Goal: Information Seeking & Learning: Learn about a topic

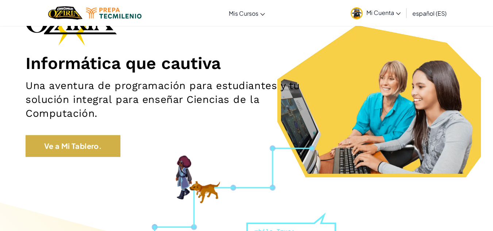
scroll to position [64, 0]
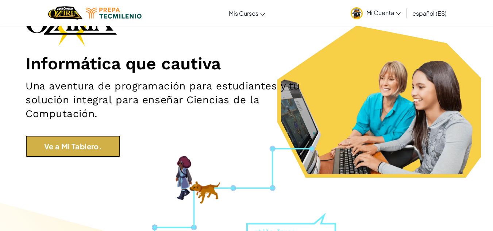
click at [105, 144] on link "Ve a Mi Tablero." at bounding box center [73, 146] width 95 height 22
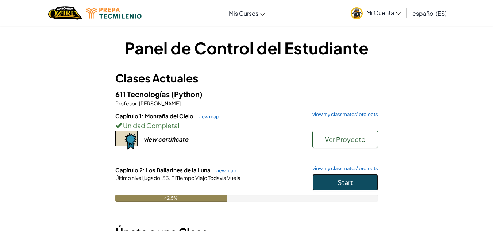
click at [334, 180] on button "Start" at bounding box center [345, 182] width 66 height 17
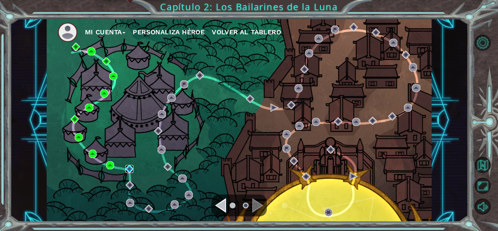
click at [131, 167] on img at bounding box center [130, 169] width 8 height 8
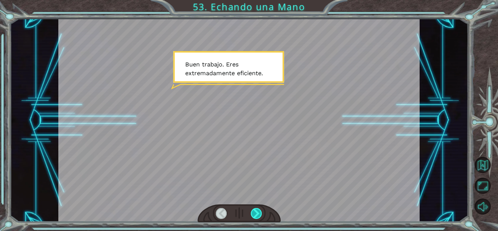
click at [259, 211] on div at bounding box center [256, 213] width 11 height 11
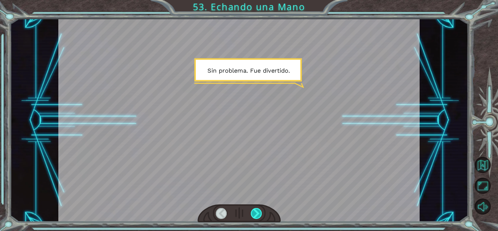
click at [259, 211] on div at bounding box center [256, 213] width 11 height 11
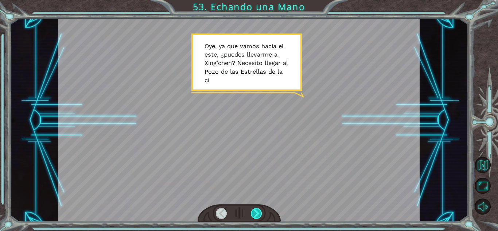
click at [259, 211] on div at bounding box center [256, 213] width 11 height 11
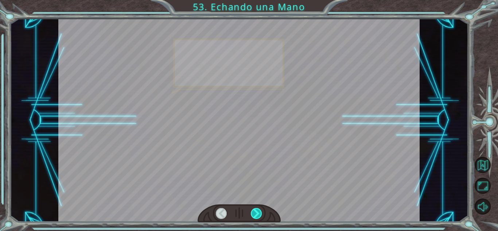
click at [259, 211] on div at bounding box center [256, 213] width 11 height 11
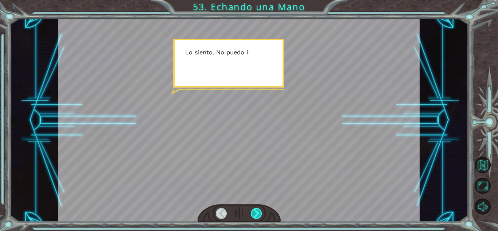
click at [259, 211] on div at bounding box center [256, 213] width 11 height 11
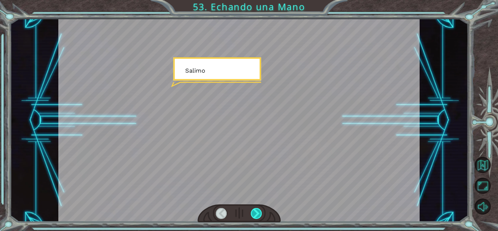
click at [259, 211] on div at bounding box center [256, 213] width 11 height 11
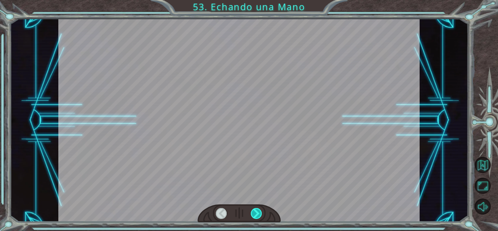
click at [259, 211] on div at bounding box center [256, 213] width 11 height 11
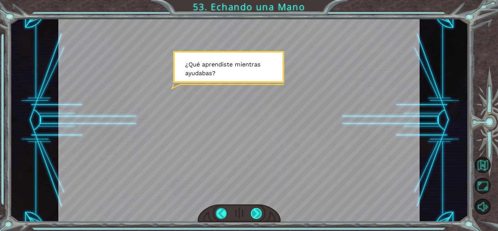
click at [259, 211] on div at bounding box center [256, 213] width 11 height 11
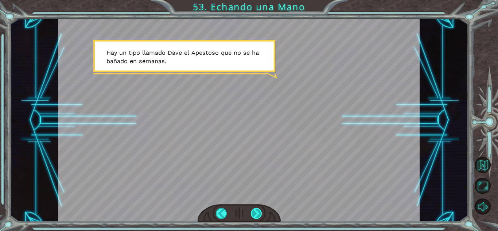
click at [259, 211] on div at bounding box center [256, 213] width 11 height 11
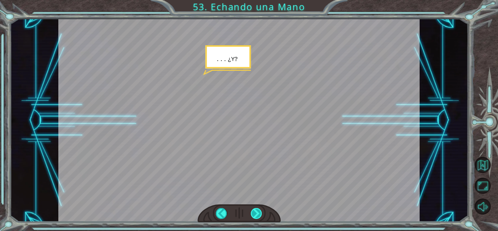
click at [259, 211] on div at bounding box center [256, 213] width 11 height 11
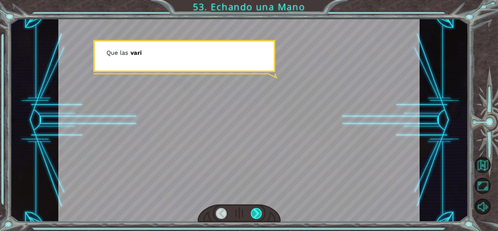
click at [259, 211] on div at bounding box center [256, 213] width 11 height 11
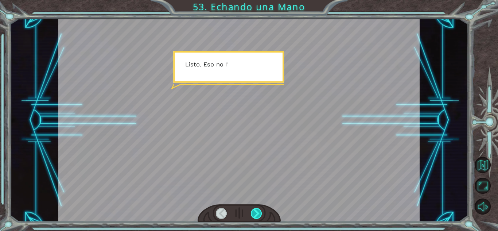
click at [259, 211] on div at bounding box center [256, 213] width 11 height 11
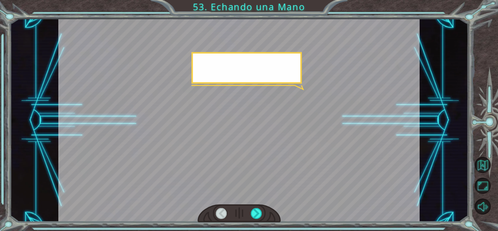
drag, startPoint x: 259, startPoint y: 211, endPoint x: 263, endPoint y: 207, distance: 5.4
click at [263, 207] on div at bounding box center [239, 213] width 83 height 18
click at [265, 203] on div at bounding box center [239, 120] width 362 height 203
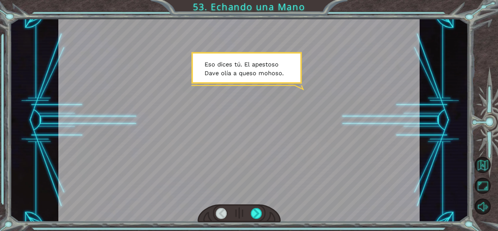
click at [265, 203] on div at bounding box center [239, 120] width 362 height 203
drag, startPoint x: 265, startPoint y: 203, endPoint x: 258, endPoint y: 215, distance: 13.9
click at [258, 215] on div at bounding box center [239, 120] width 362 height 203
click at [258, 215] on div at bounding box center [256, 213] width 11 height 11
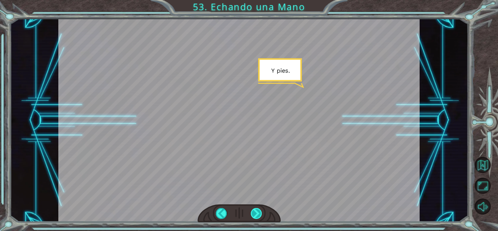
click at [258, 215] on div at bounding box center [256, 213] width 11 height 11
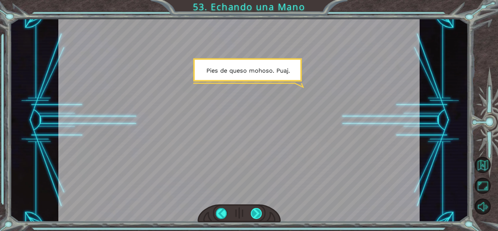
click at [258, 215] on div at bounding box center [256, 213] width 11 height 11
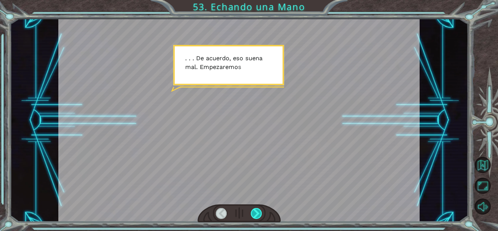
click at [258, 215] on div at bounding box center [256, 213] width 11 height 11
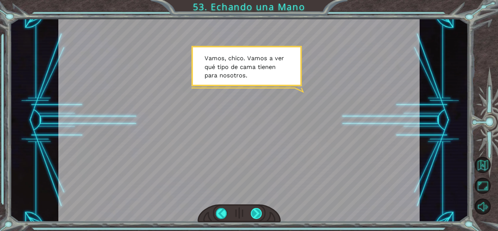
click at [258, 215] on div at bounding box center [256, 213] width 11 height 11
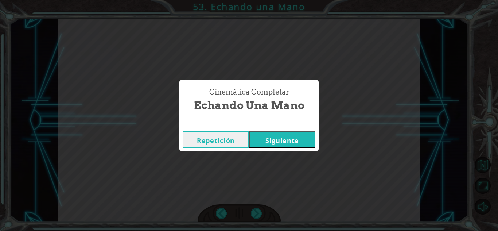
click at [279, 139] on button "Siguiente" at bounding box center [282, 139] width 66 height 16
click at [249, 131] on button "Siguiente" at bounding box center [282, 139] width 66 height 16
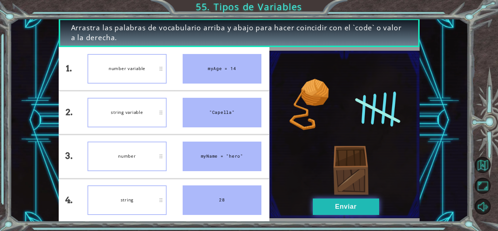
click at [323, 199] on button "Enviar" at bounding box center [346, 206] width 66 height 16
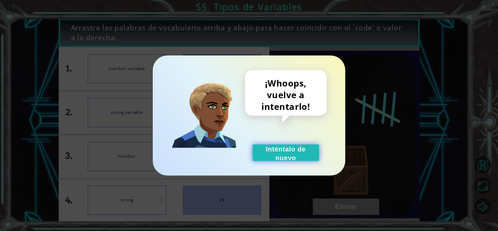
click at [293, 150] on button "Inténtalo de nuevo" at bounding box center [286, 152] width 66 height 16
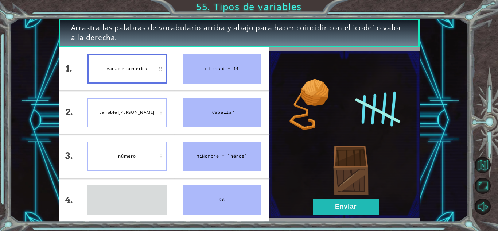
click at [140, 185] on div "cadena" at bounding box center [127, 200] width 79 height 30
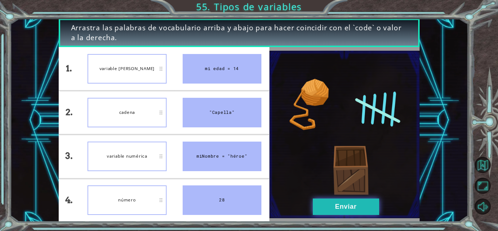
click at [344, 202] on button "Enviar" at bounding box center [346, 206] width 66 height 16
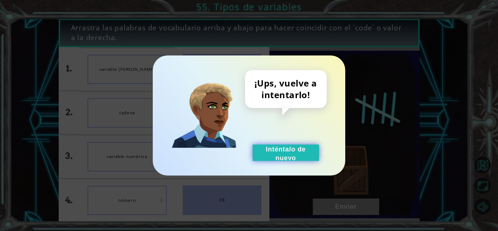
click at [297, 150] on font "Inténtalo de nuevo" at bounding box center [286, 154] width 40 height 16
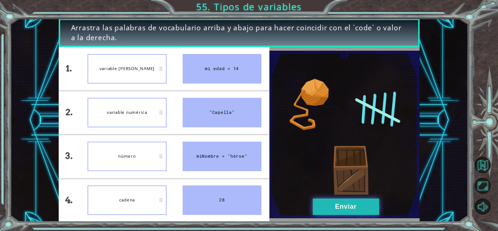
click at [318, 200] on button "Enviar" at bounding box center [346, 206] width 66 height 16
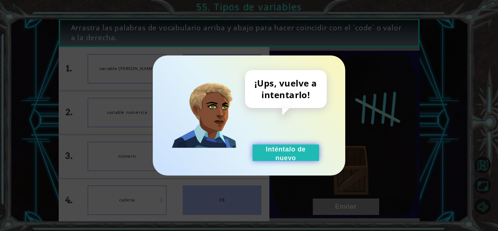
click at [296, 156] on font "Inténtalo de nuevo" at bounding box center [286, 154] width 40 height 16
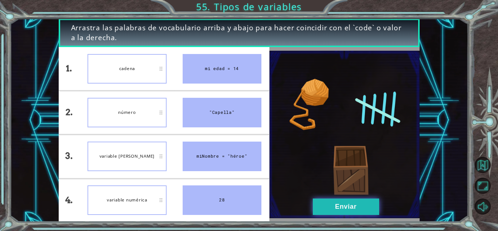
click at [322, 198] on button "Enviar" at bounding box center [346, 206] width 66 height 16
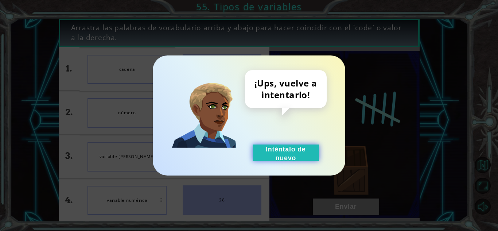
click at [291, 151] on font "Inténtalo de nuevo" at bounding box center [286, 154] width 40 height 16
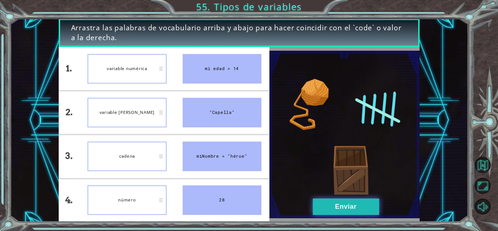
click at [338, 202] on button "Enviar" at bounding box center [346, 206] width 66 height 16
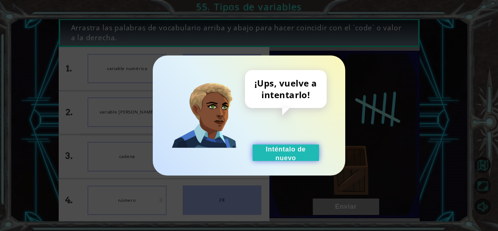
click at [285, 154] on font "Inténtalo de nuevo" at bounding box center [286, 154] width 40 height 16
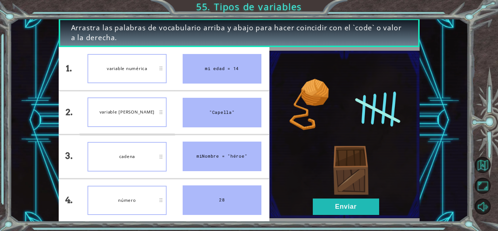
click at [150, 158] on div "cadena" at bounding box center [127, 157] width 79 height 30
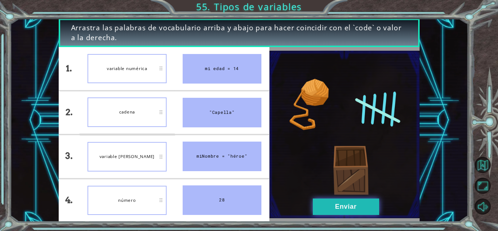
click at [328, 208] on button "Enviar" at bounding box center [346, 206] width 66 height 16
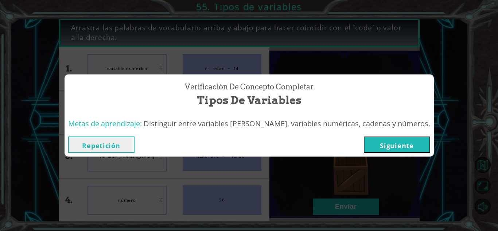
click at [392, 148] on font "Siguiente" at bounding box center [397, 145] width 34 height 9
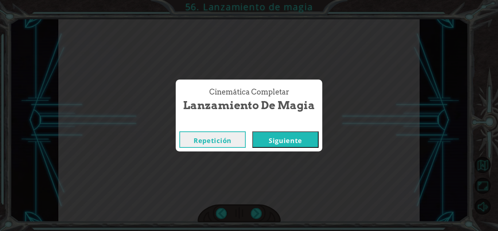
click at [296, 143] on button "Siguiente" at bounding box center [285, 139] width 66 height 16
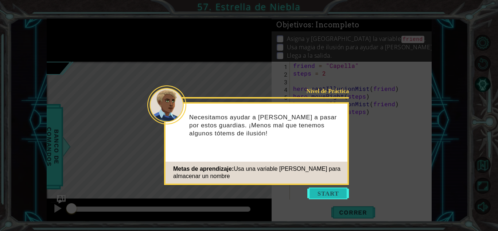
click at [327, 194] on button "Start" at bounding box center [329, 194] width 42 height 12
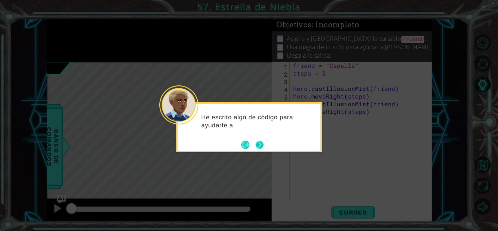
click at [261, 147] on button "Next" at bounding box center [260, 145] width 12 height 12
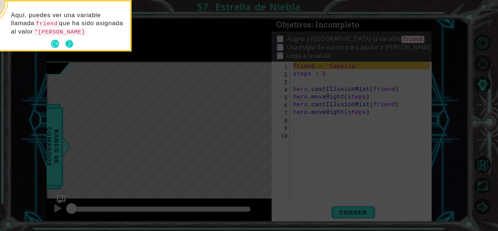
click at [68, 41] on button "Next" at bounding box center [69, 43] width 9 height 9
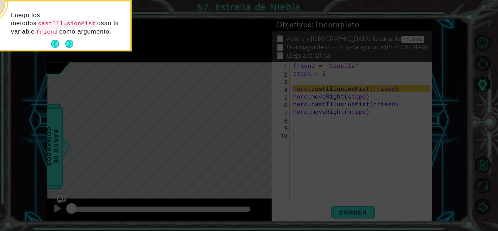
click at [68, 41] on button "Next" at bounding box center [69, 44] width 10 height 10
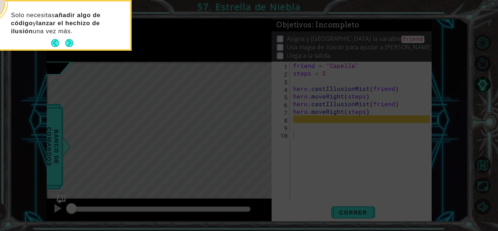
click at [68, 41] on button "Next" at bounding box center [69, 43] width 9 height 9
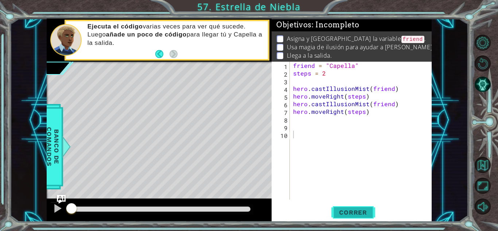
click at [354, 212] on span "Correr" at bounding box center [353, 212] width 43 height 7
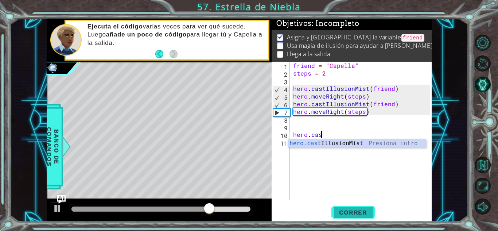
scroll to position [0, 1]
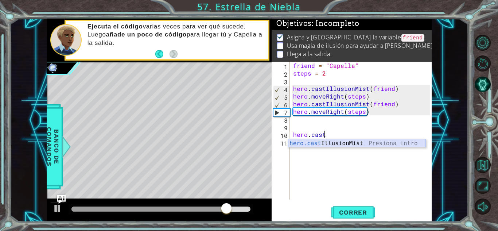
click at [346, 142] on div "hero.cast IllusionMist Presiona intro" at bounding box center [357, 152] width 138 height 26
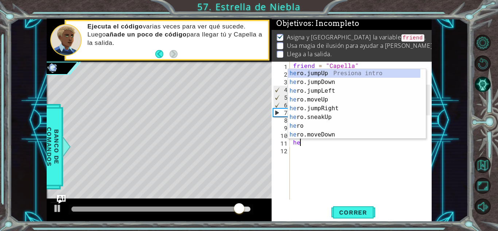
scroll to position [0, 7]
type textarea "hero.castIllusionMist(friend)hero"
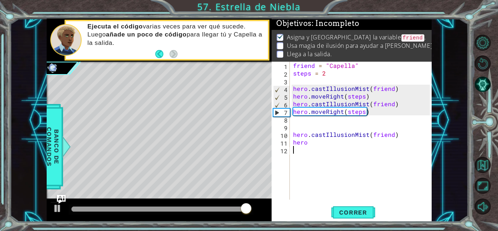
click at [356, 163] on div "friend = "Capella" steps = 2 hero . castIllusionMist ( friend ) hero . moveRigh…" at bounding box center [363, 138] width 142 height 153
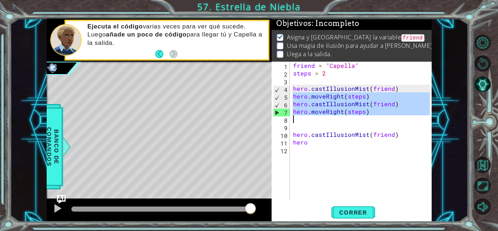
drag, startPoint x: 293, startPoint y: 98, endPoint x: 365, endPoint y: 120, distance: 75.2
click at [365, 120] on div "friend = "Capella" steps = 2 hero . castIllusionMist ( friend ) hero . moveRigh…" at bounding box center [363, 138] width 142 height 153
type textarea "hero.moveRight(steps)"
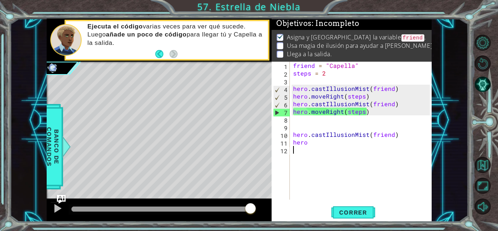
click at [314, 146] on div "friend = "Capella" steps = 2 hero . castIllusionMist ( friend ) hero . moveRigh…" at bounding box center [363, 138] width 142 height 153
click at [313, 143] on div "friend = "Capella" steps = 2 hero . castIllusionMist ( friend ) hero . moveRigh…" at bounding box center [363, 138] width 142 height 153
type textarea "hero"
paste textarea "Code Area"
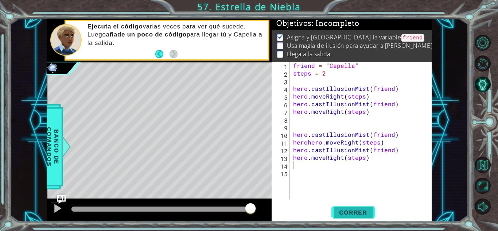
click at [356, 209] on span "Correr" at bounding box center [353, 212] width 43 height 7
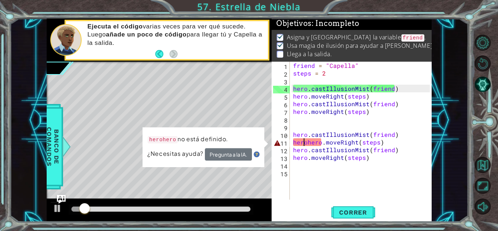
click at [305, 142] on div "friend = "Capella" steps = 2 hero . castIllusionMist ( friend ) hero . moveRigh…" at bounding box center [363, 138] width 142 height 153
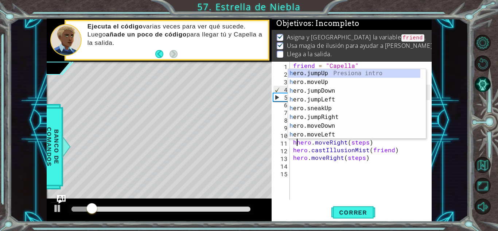
type textarea "hero.moveRight(steps)"
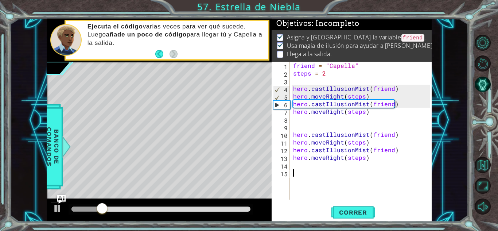
click at [385, 199] on div "friend = "Capella" steps = 2 hero . castIllusionMist ( friend ) hero . moveRigh…" at bounding box center [363, 138] width 142 height 153
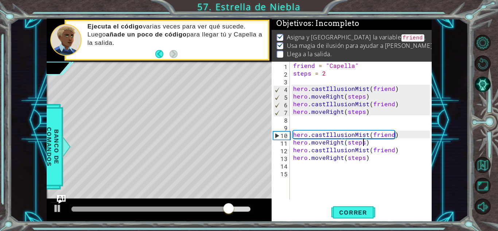
click at [365, 142] on div "friend = "Capella" steps = 2 hero . castIllusionMist ( friend ) hero . moveRigh…" at bounding box center [363, 138] width 142 height 153
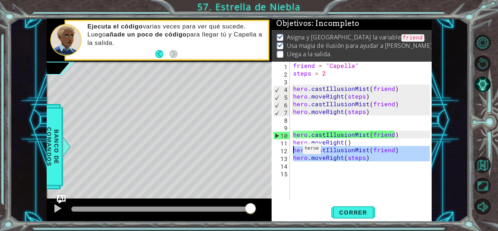
drag, startPoint x: 368, startPoint y: 162, endPoint x: 297, endPoint y: 153, distance: 71.4
click at [297, 153] on div "friend = "Capella" steps = 2 hero . castIllusionMist ( friend ) hero . moveRigh…" at bounding box center [363, 138] width 142 height 153
type textarea "h"
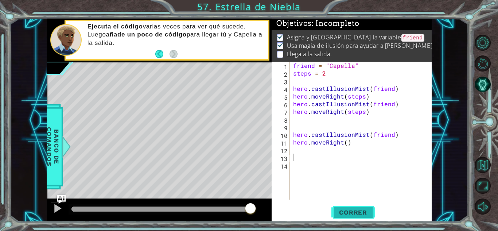
click at [350, 214] on span "Correr" at bounding box center [353, 212] width 43 height 7
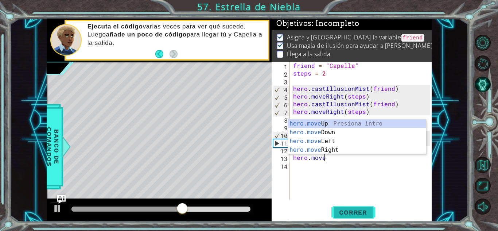
scroll to position [0, 1]
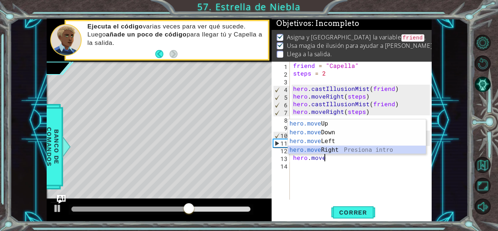
click at [341, 151] on div "hero.move Up Presiona intro hero.move Down Presiona intro hero.move Left Presio…" at bounding box center [357, 145] width 138 height 53
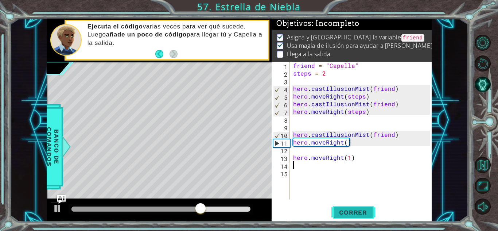
type textarea "hero.moveRight(1)"
click at [345, 210] on span "Correr" at bounding box center [353, 212] width 43 height 7
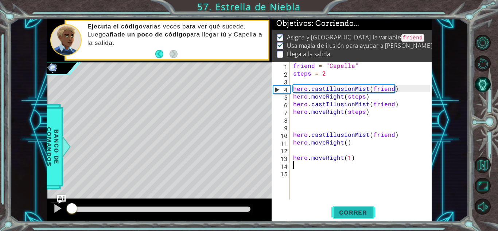
scroll to position [0, 0]
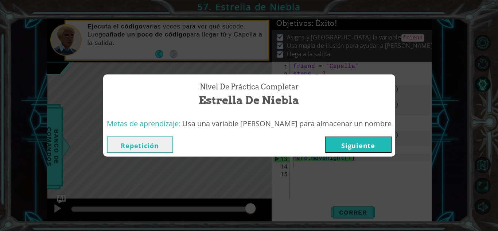
click at [150, 143] on button "Repetición" at bounding box center [140, 144] width 66 height 16
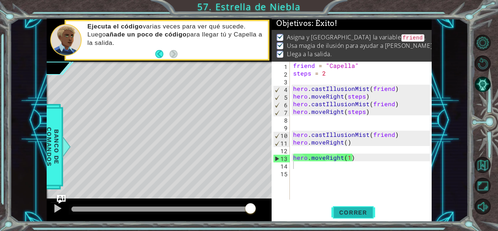
click at [372, 212] on span "Correr" at bounding box center [353, 212] width 43 height 7
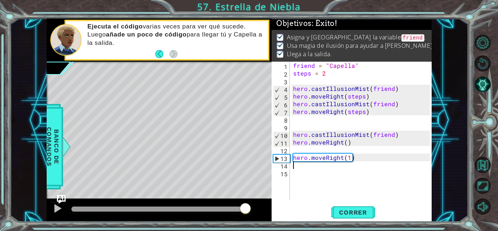
click at [246, 207] on div at bounding box center [161, 209] width 179 height 5
click at [56, 211] on div at bounding box center [57, 208] width 9 height 9
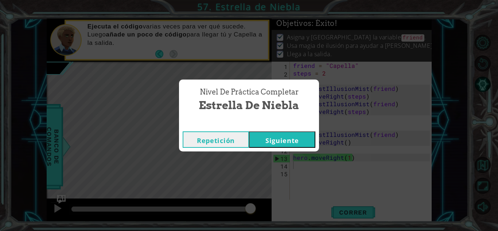
click at [271, 138] on button "Siguiente" at bounding box center [282, 139] width 66 height 16
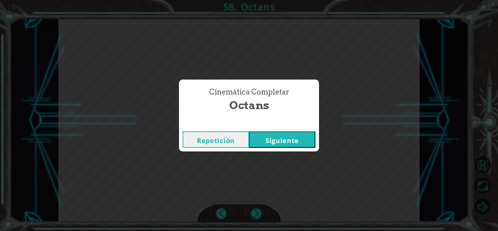
click at [266, 135] on button "Siguiente" at bounding box center [282, 139] width 66 height 16
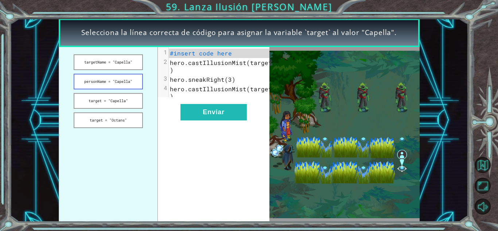
click at [117, 80] on button "personName = "Capella"" at bounding box center [108, 82] width 69 height 16
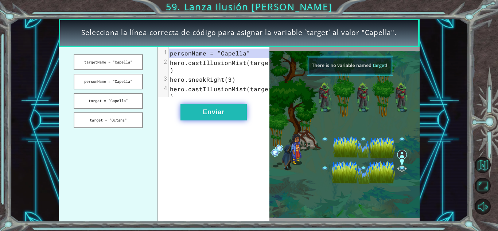
click at [208, 116] on button "Enviar" at bounding box center [214, 112] width 66 height 16
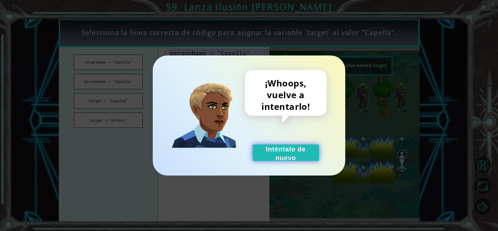
click at [271, 157] on button "Inténtalo de nuevo" at bounding box center [286, 152] width 66 height 16
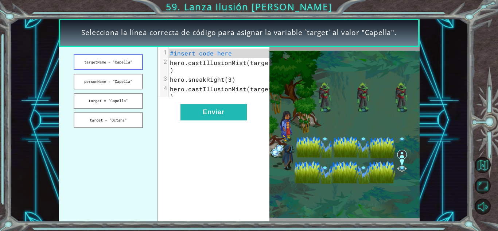
click at [124, 58] on button "targetName = "Capella"" at bounding box center [108, 62] width 69 height 16
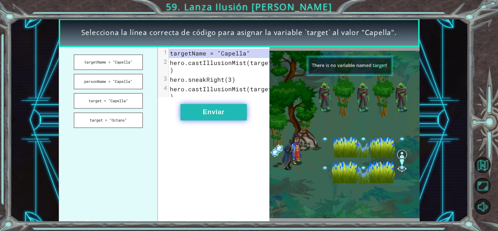
click at [207, 119] on button "Enviar" at bounding box center [214, 112] width 66 height 16
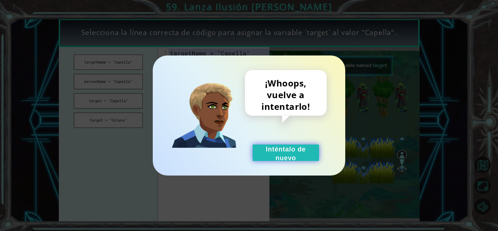
click at [278, 159] on button "Inténtalo de nuevo" at bounding box center [286, 152] width 66 height 16
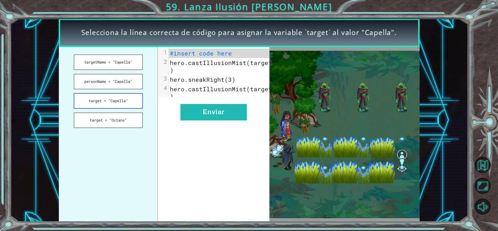
click at [121, 102] on button "target = "Capella"" at bounding box center [108, 101] width 69 height 16
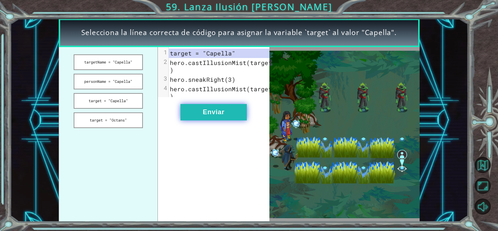
click at [207, 120] on button "Enviar" at bounding box center [214, 112] width 66 height 16
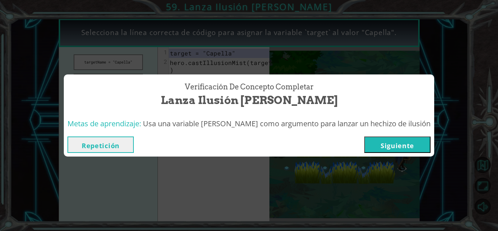
click at [378, 148] on button "Siguiente" at bounding box center [398, 144] width 66 height 16
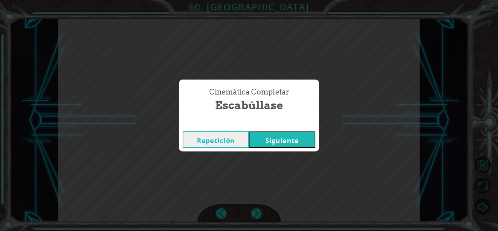
click button "Siguiente" at bounding box center [282, 139] width 66 height 16
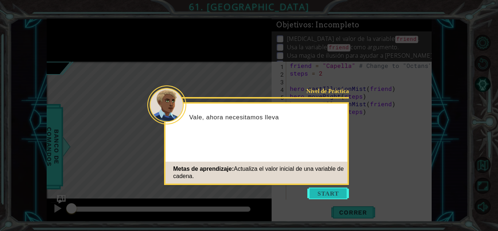
click at [331, 193] on button "Start" at bounding box center [329, 194] width 42 height 12
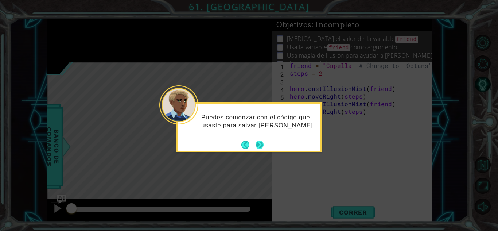
click at [262, 144] on button "Next" at bounding box center [259, 144] width 9 height 9
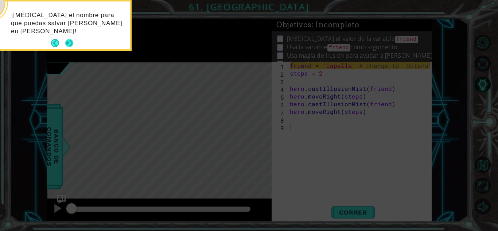
click at [69, 43] on button "Next" at bounding box center [69, 43] width 12 height 12
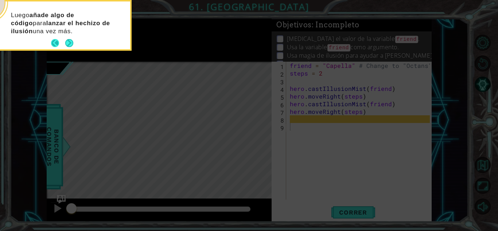
click at [56, 39] on button "Back" at bounding box center [58, 43] width 14 height 8
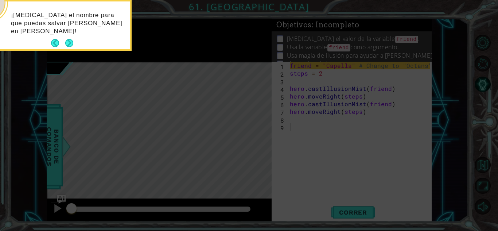
click at [56, 39] on button "Back" at bounding box center [58, 43] width 14 height 8
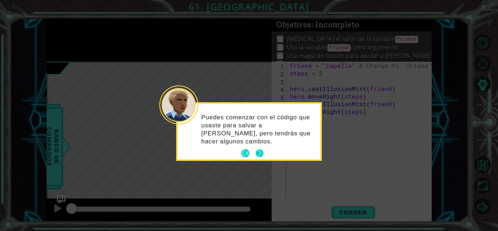
click at [259, 149] on button "Next" at bounding box center [260, 154] width 14 height 14
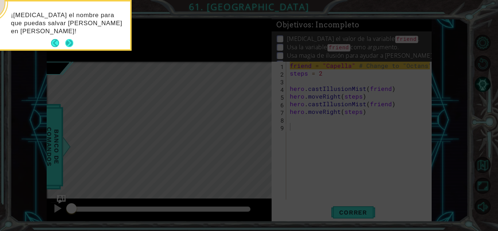
click at [70, 43] on button "Next" at bounding box center [69, 43] width 14 height 14
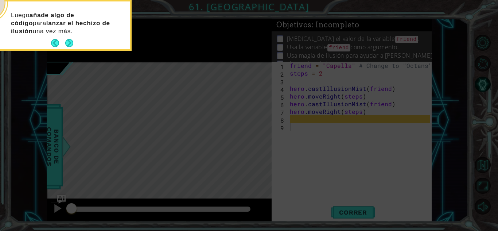
click at [70, 43] on button "Next" at bounding box center [69, 43] width 13 height 13
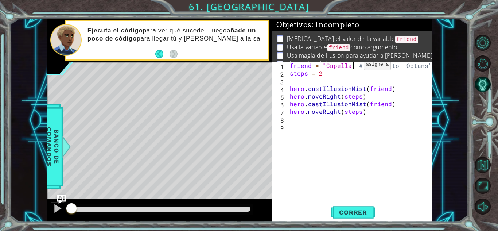
click at [352, 66] on div "friend = "Capella" # Change to "Octans" steps = 2 hero . castIllusionMist ( fri…" at bounding box center [361, 138] width 145 height 153
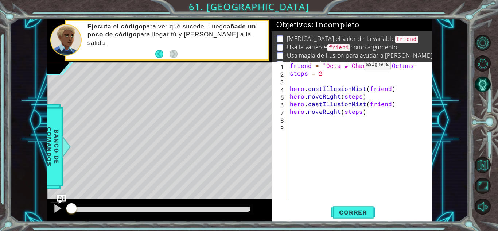
scroll to position [0, 3]
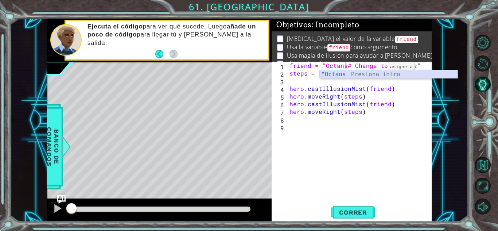
click at [375, 75] on div ""Octans Presiona intro" at bounding box center [389, 83] width 138 height 26
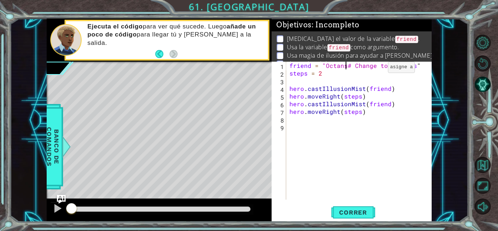
scroll to position [0, 4]
type textarea "friend = "Octans"# Change to "Octans""
click at [366, 210] on span "Correr" at bounding box center [353, 212] width 43 height 7
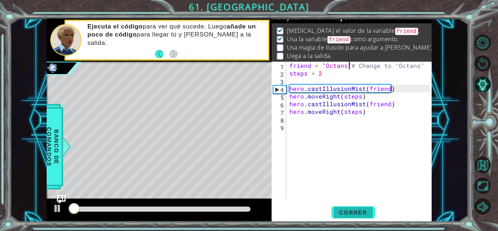
scroll to position [10, 0]
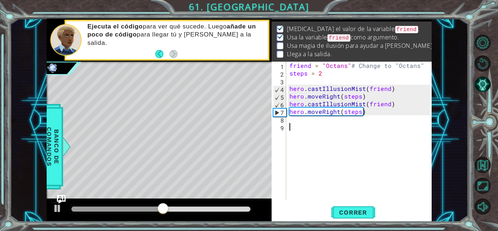
click at [317, 124] on div "friend = "Octans" # Change to "Octans" steps = 2 hero . castIllusionMist ( frie…" at bounding box center [360, 138] width 145 height 153
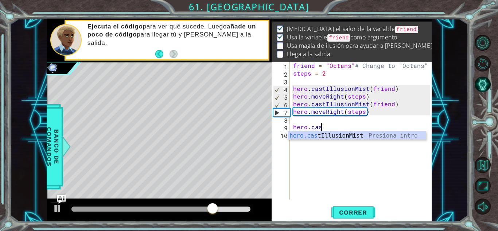
scroll to position [0, 1]
click at [343, 137] on div "hero.cast IllusionMist Presiona intro" at bounding box center [357, 144] width 138 height 26
type textarea "hero.castIllusionMist(friend)"
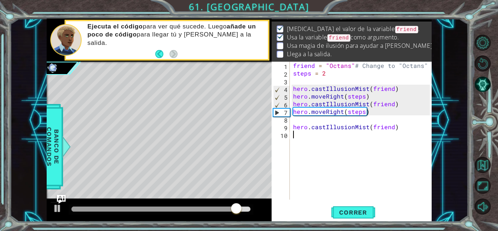
click at [303, 137] on div "friend = "Octans" # Change to "Octans" steps = 2 hero . castIllusionMist ( frie…" at bounding box center [363, 138] width 142 height 153
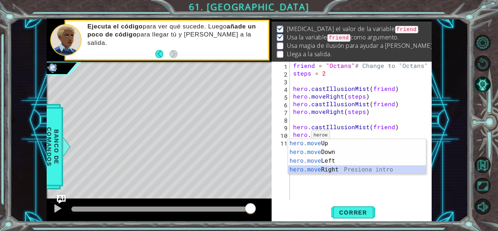
click at [339, 167] on div "hero.move Up Presiona intro hero.move Down Presiona intro hero.move Left Presio…" at bounding box center [357, 165] width 138 height 53
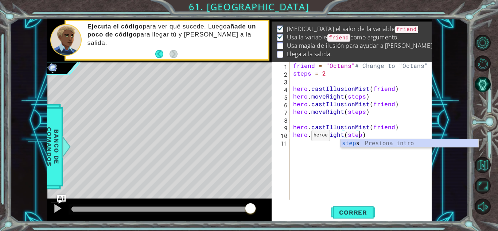
scroll to position [0, 4]
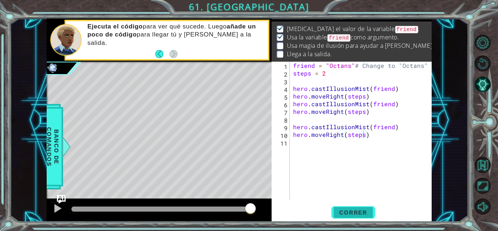
click at [355, 212] on span "Correr" at bounding box center [353, 212] width 43 height 7
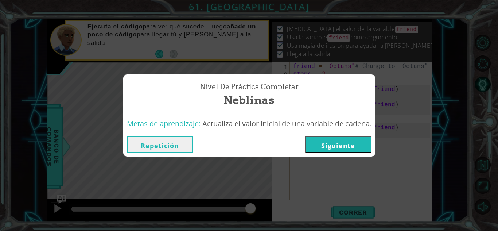
click at [158, 146] on button "Repetición" at bounding box center [160, 144] width 66 height 16
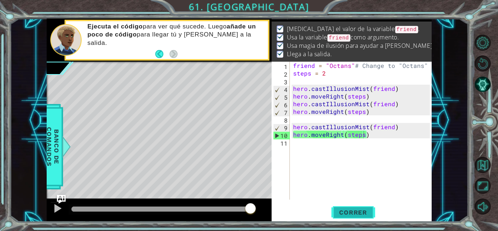
click at [345, 212] on span "Correr" at bounding box center [353, 212] width 43 height 7
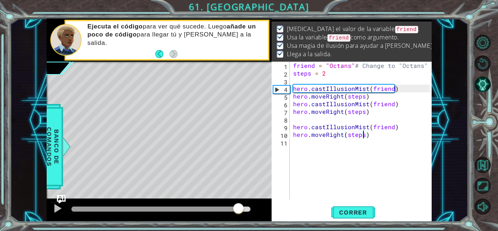
click at [239, 207] on div at bounding box center [161, 209] width 179 height 5
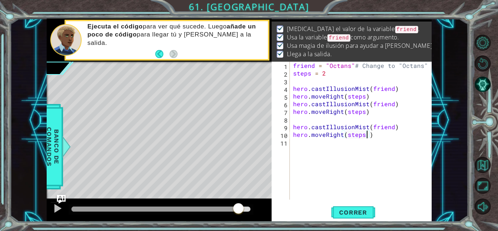
type textarea "hero.moveRight(steps)"
click at [56, 207] on div at bounding box center [57, 208] width 9 height 9
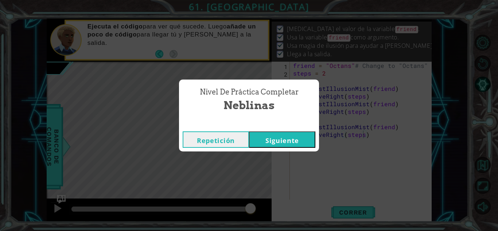
click at [275, 135] on button "Siguiente" at bounding box center [282, 139] width 66 height 16
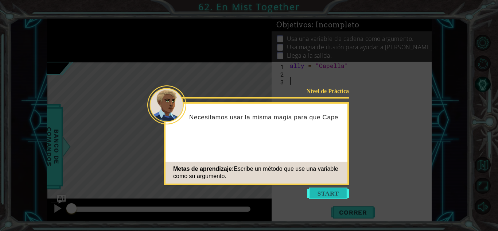
click at [329, 196] on button "Start" at bounding box center [329, 194] width 42 height 12
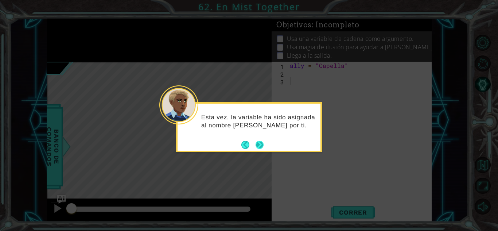
click at [262, 142] on button "Next" at bounding box center [260, 145] width 12 height 12
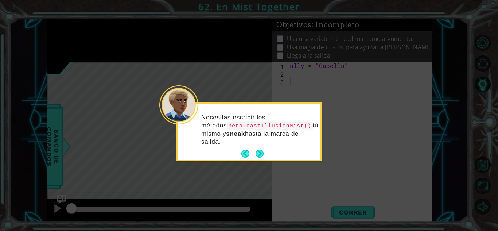
click at [262, 150] on button "Next" at bounding box center [260, 154] width 8 height 8
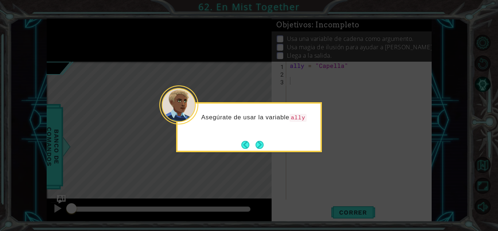
click at [262, 142] on button "Next" at bounding box center [260, 145] width 12 height 12
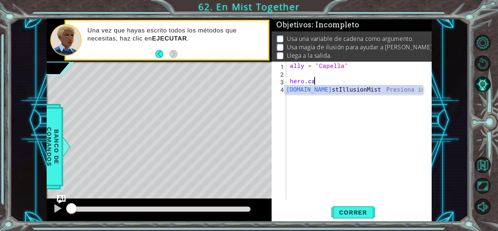
scroll to position [0, 1]
click at [327, 89] on div "[DOMAIN_NAME] stIllusionMist Presiona intro" at bounding box center [354, 98] width 138 height 26
type textarea "hero.castIllusionMist(friend)"
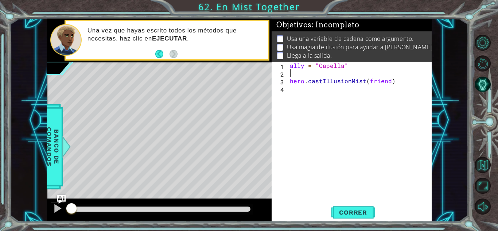
click at [298, 72] on div "ally = "Capella" hero . castIllusionMist ( friend )" at bounding box center [361, 138] width 145 height 153
type textarea "steps = 2"
click at [307, 93] on div "ally = "Capella" steps = 2 hero . castIllusionMist ( friend )" at bounding box center [361, 138] width 145 height 153
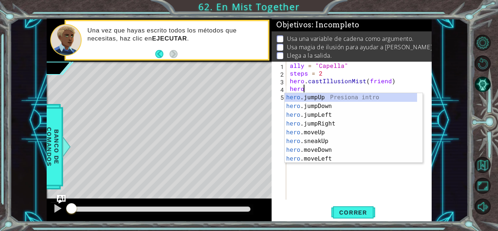
scroll to position [0, 1]
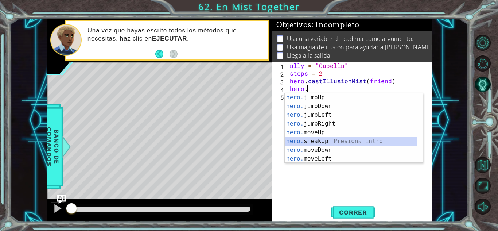
click at [327, 142] on div "hero. jumpUp Presiona intro hero. jumpDown Presiona intro hero. jumpLeft Presio…" at bounding box center [351, 137] width 132 height 88
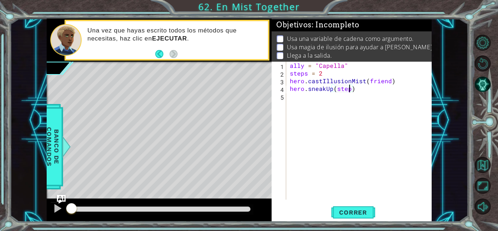
scroll to position [0, 4]
click at [353, 211] on span "Correr" at bounding box center [353, 212] width 43 height 7
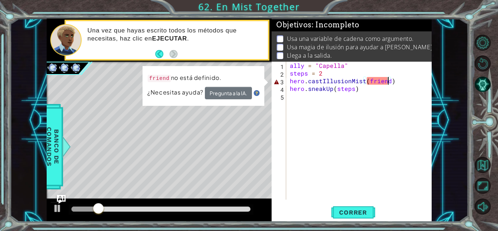
click at [390, 84] on div "ally = "Capella" steps = 2 hero . castIllusionMist ( friend ) hero . sneakUp ( …" at bounding box center [361, 138] width 145 height 153
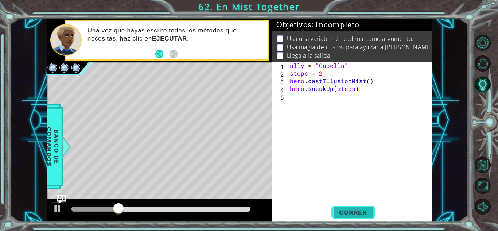
click at [352, 215] on span "Correr" at bounding box center [353, 212] width 43 height 7
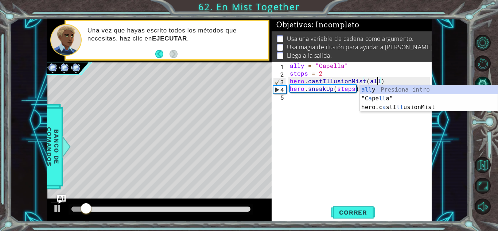
type textarea "hero.castIllusionMist(ally)"
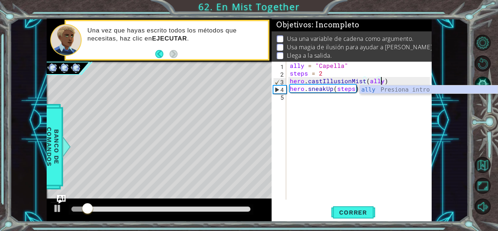
scroll to position [0, 5]
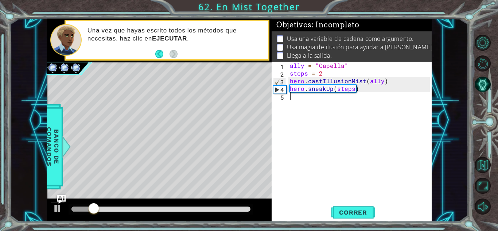
click at [375, 177] on div "ally = "Capella" steps = 2 hero . castIllusionMist ( ally ) hero . sneakUp ( st…" at bounding box center [361, 138] width 145 height 153
click at [352, 215] on span "Correr" at bounding box center [353, 212] width 43 height 7
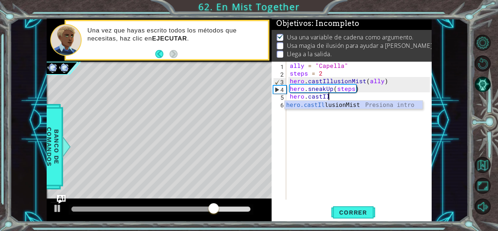
scroll to position [0, 2]
click at [353, 104] on div "hero.castIllu sionMist Presiona intro" at bounding box center [354, 114] width 138 height 26
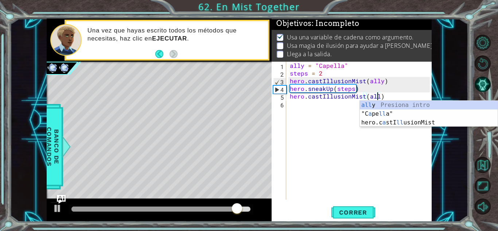
type textarea "hero.castIllusionMist(ally)"
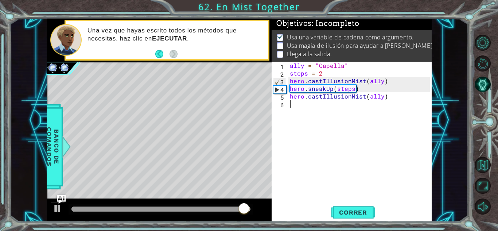
click at [321, 105] on div "ally = "Capella" steps = 2 hero . castIllusionMist ( ally ) hero . sneakUp ( st…" at bounding box center [361, 138] width 145 height 153
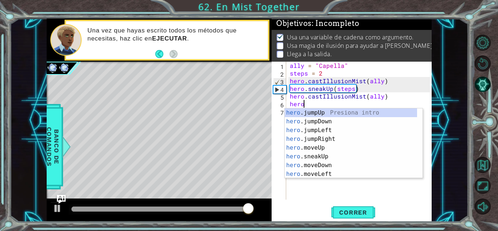
scroll to position [0, 0]
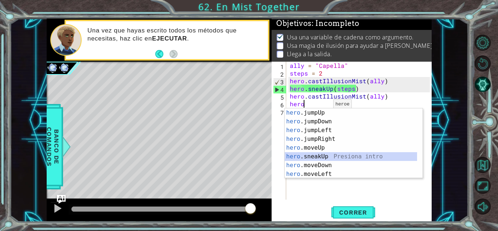
click at [317, 155] on div "hero .jumpUp Presiona intro hero .jumpDown Presiona intro hero .jumpLeft Presio…" at bounding box center [351, 152] width 132 height 88
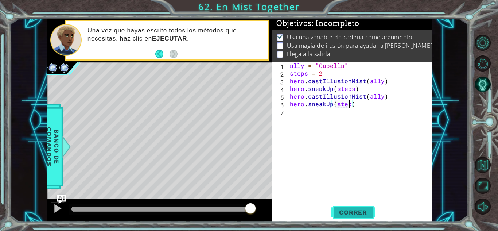
scroll to position [0, 4]
type textarea "hero.sneakUp(steps)"
click at [358, 209] on span "Correr" at bounding box center [353, 212] width 43 height 7
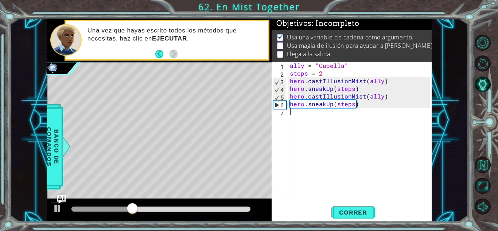
click at [322, 115] on div "ally = "Capella" steps = 2 hero . castIllusionMist ( ally ) hero . sneakUp ( st…" at bounding box center [361, 138] width 145 height 153
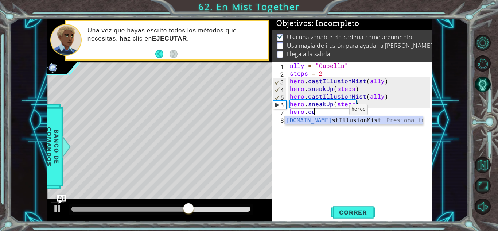
scroll to position [0, 1]
click at [335, 120] on div "[DOMAIN_NAME] stIllusionMist Presiona intro" at bounding box center [354, 129] width 138 height 26
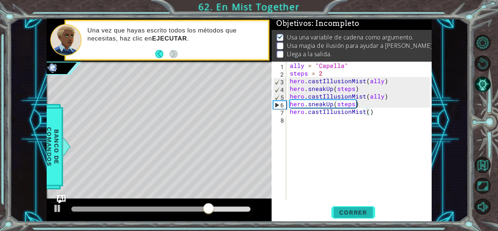
click at [362, 207] on button "Correr" at bounding box center [354, 212] width 44 height 16
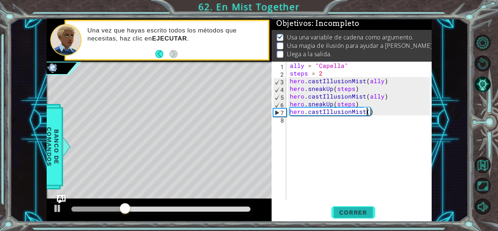
type textarea "hero.castIllusionMist)"
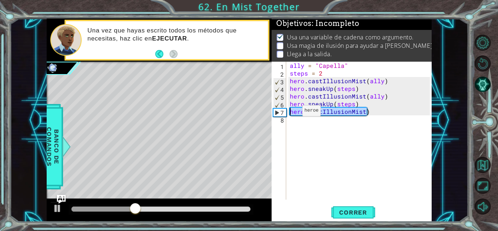
drag, startPoint x: 374, startPoint y: 113, endPoint x: 287, endPoint y: 112, distance: 87.6
click at [287, 112] on div "hero.castIllusionMist) 1 2 3 4 5 6 7 8 ally = "Capella" steps = 2 hero . castIl…" at bounding box center [351, 131] width 158 height 138
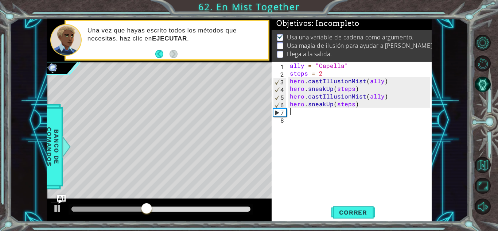
click at [300, 111] on div "ally = "Capella" steps = 2 hero . castIllusionMist ( ally ) hero . sneakUp ( st…" at bounding box center [361, 138] width 145 height 153
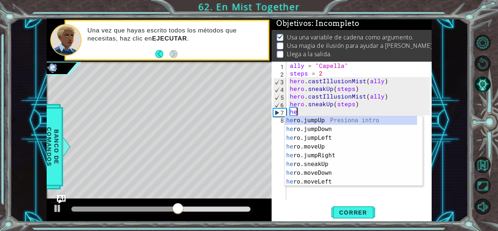
type textarea "h"
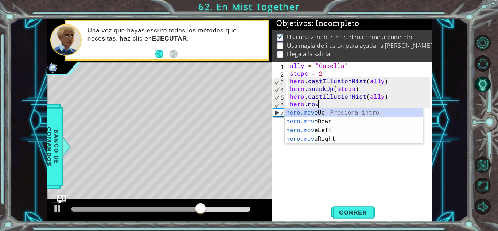
scroll to position [0, 1]
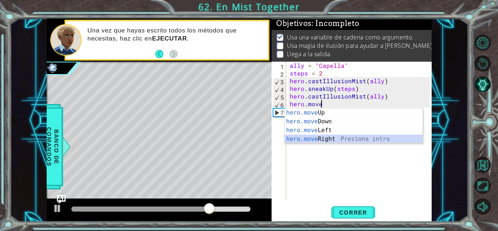
click at [328, 138] on div "hero.move Up Presiona intro hero.move Down Presiona intro hero.move Left Presio…" at bounding box center [354, 134] width 138 height 53
type textarea "hero.moveRight(1)"
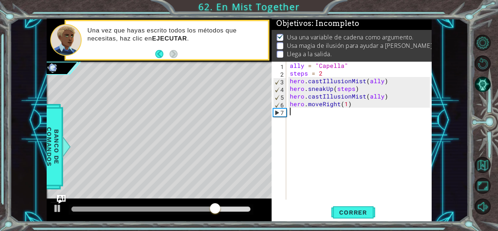
click at [309, 117] on div "ally = "Capella" steps = 2 hero . castIllusionMist ( ally ) hero . sneakUp ( st…" at bounding box center [361, 138] width 145 height 153
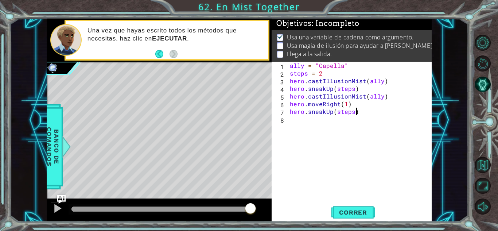
scroll to position [0, 4]
click at [345, 105] on div "ally = "Capella" steps = 2 hero . castIllusionMist ( ally ) hero . sneakUp ( st…" at bounding box center [361, 138] width 145 height 153
click at [351, 212] on span "Correr" at bounding box center [353, 212] width 43 height 7
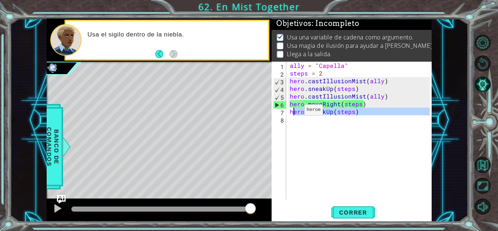
drag, startPoint x: 363, startPoint y: 116, endPoint x: 291, endPoint y: 111, distance: 72.8
click at [291, 111] on div "ally = "Capella" steps = 2 hero . castIllusionMist ( ally ) hero . sneakUp ( st…" at bounding box center [361, 138] width 145 height 153
type textarea "hero.sneakUp(steps)"
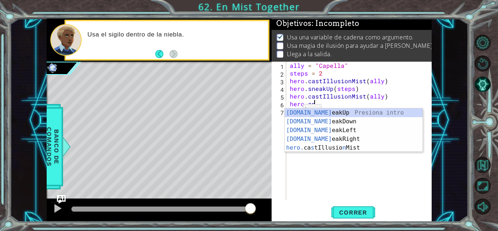
scroll to position [0, 1]
click at [306, 111] on div "[DOMAIN_NAME] eakUp Presiona intro [DOMAIN_NAME] eakDown Presiona intro [DOMAIN…" at bounding box center [354, 138] width 138 height 61
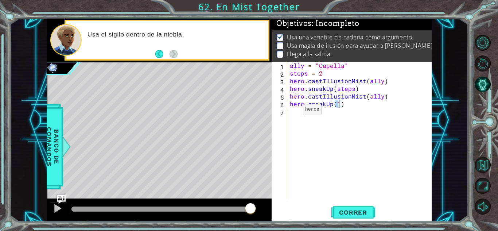
type textarea "hero.sneakUp()"
click at [295, 112] on div "ally = "Capella" steps = 2 hero . castIllusionMist ( ally ) hero . sneakUp ( st…" at bounding box center [361, 138] width 145 height 153
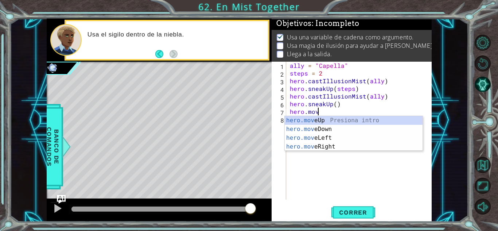
scroll to position [0, 1]
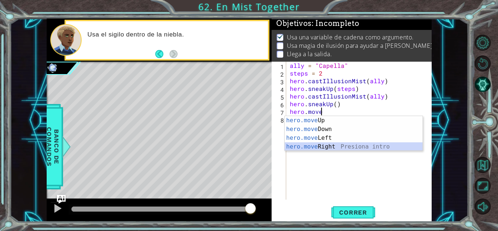
click at [353, 147] on div "hero.move Up Presiona intro hero.move Down Presiona intro hero.move Left Presio…" at bounding box center [354, 142] width 138 height 53
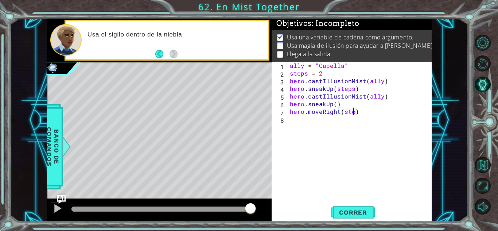
scroll to position [0, 4]
click at [360, 214] on span "Correr" at bounding box center [353, 212] width 43 height 7
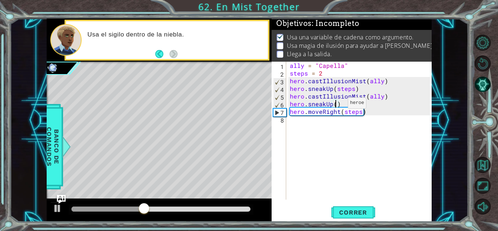
click at [336, 105] on div "ally = "Capella" steps = 2 hero . castIllusionMist ( ally ) hero . sneakUp ( st…" at bounding box center [361, 138] width 145 height 153
click at [353, 217] on button "Correr" at bounding box center [354, 212] width 44 height 16
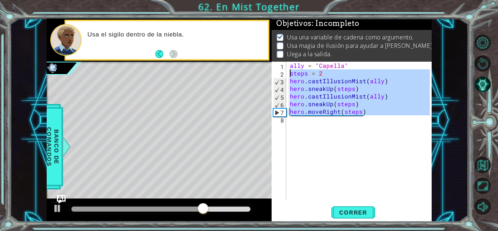
drag, startPoint x: 367, startPoint y: 119, endPoint x: 290, endPoint y: 74, distance: 89.1
click at [290, 74] on div "ally = "Capella" steps = 2 hero . castIllusionMist ( ally ) hero . sneakUp ( st…" at bounding box center [361, 138] width 145 height 153
type textarea "steps = 2 hero.castIllusionMist(ally)"
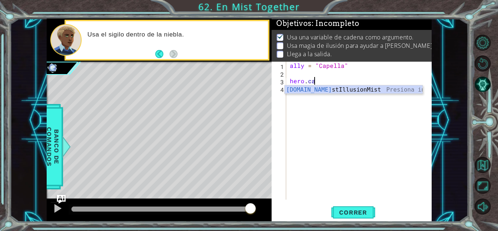
scroll to position [0, 1]
click at [326, 88] on div "hero.cas tIllusionMist Presiona intro" at bounding box center [354, 98] width 138 height 26
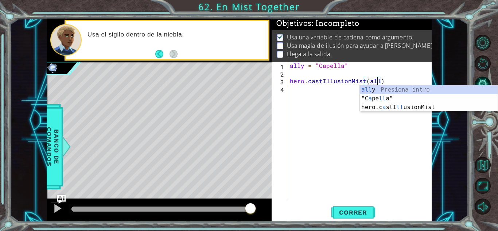
type textarea "hero.castIllusionMist(ally)"
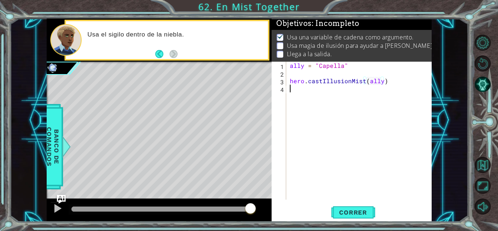
click at [312, 90] on div "ally = "Capella" hero . castIllusionMist ( ally )" at bounding box center [361, 138] width 145 height 153
click at [354, 210] on span "Correr" at bounding box center [353, 212] width 43 height 7
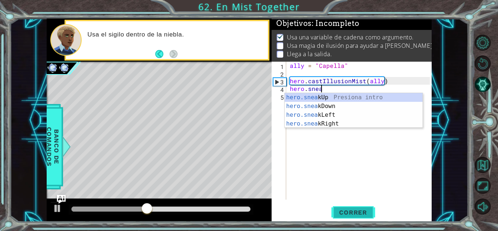
scroll to position [0, 2]
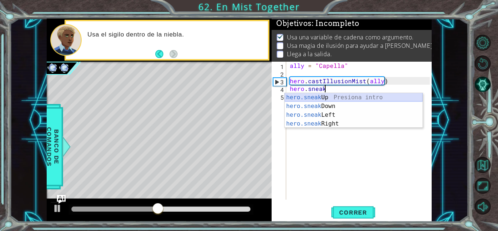
click at [361, 96] on div "hero.sneak Up Presiona intro hero.sneak Down Presiona intro hero.sneak Left Pre…" at bounding box center [354, 119] width 138 height 53
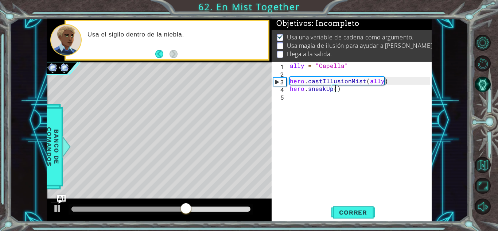
type textarea "hero.sneakUp(2)"
click at [302, 94] on div "ally = "Capella" hero . castIllusionMist ( ally ) hero . sneakUp ( 2 )" at bounding box center [361, 138] width 145 height 153
click at [338, 90] on div "ally = "Capella" hero . castIllusionMist ( ally ) hero . sneakUp ( 2 )" at bounding box center [361, 138] width 145 height 153
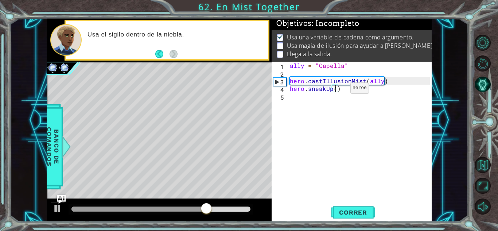
type textarea "hero.sneakUp(1)"
click at [300, 101] on div "ally = "Capella" hero . castIllusionMist ( ally ) hero . sneakUp ( 1 )" at bounding box center [361, 138] width 145 height 153
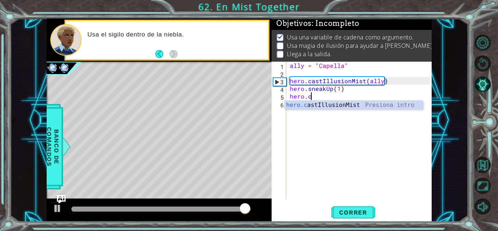
scroll to position [0, 1]
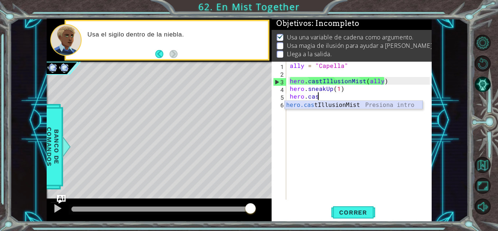
click at [329, 107] on div "hero.cas tIllusionMist Presiona intro" at bounding box center [354, 114] width 138 height 26
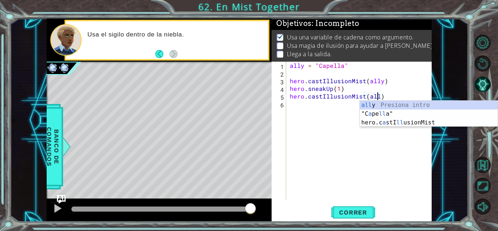
type textarea "hero.castIllusionMist(ally)"
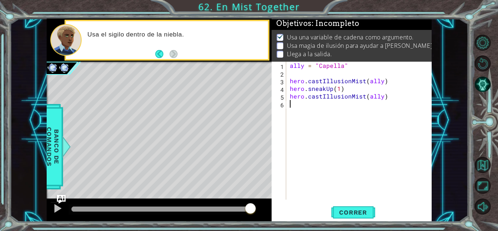
click at [316, 108] on div "ally = "Capella" hero . castIllusionMist ( ally ) hero . sneakUp ( 1 ) hero . c…" at bounding box center [361, 138] width 145 height 153
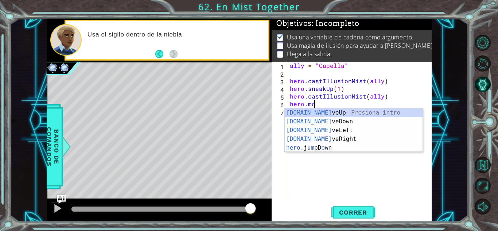
scroll to position [0, 1]
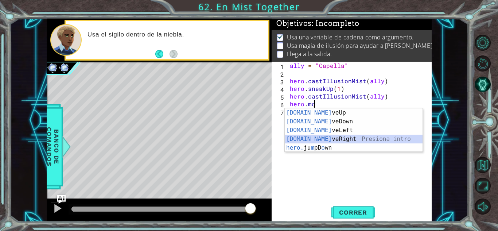
click at [317, 137] on div "[DOMAIN_NAME] veUp Presiona intro [DOMAIN_NAME] veDown Presiona intro [DOMAIN_N…" at bounding box center [354, 138] width 138 height 61
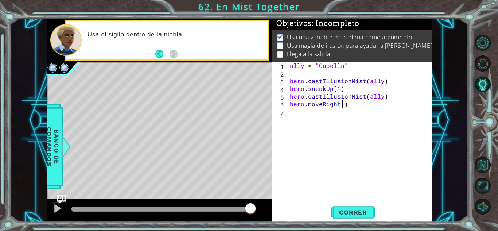
type textarea "hero.moveRight(2)"
click at [301, 116] on div "ally = "Capella" hero . castIllusionMist ( ally ) hero . sneakUp ( 1 ) hero . c…" at bounding box center [361, 138] width 145 height 153
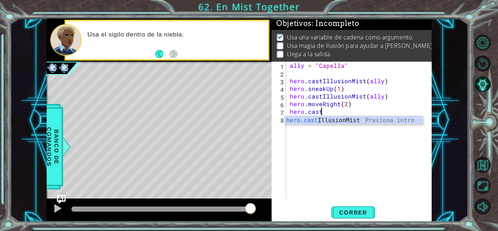
scroll to position [0, 1]
click at [311, 120] on div "hero.cast IllusionMist Presiona intro" at bounding box center [354, 129] width 138 height 26
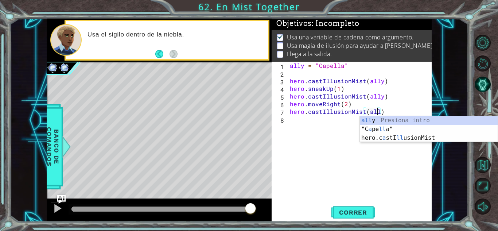
scroll to position [0, 5]
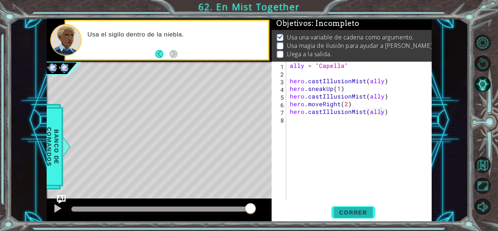
click at [342, 212] on span "Correr" at bounding box center [353, 212] width 43 height 7
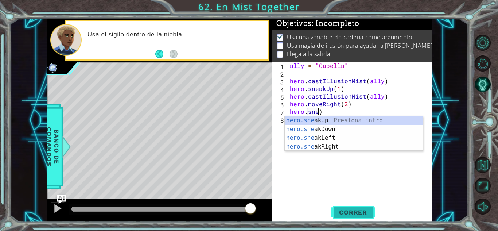
scroll to position [0, 2]
click at [330, 122] on div "hero.snea kUp Presiona intro hero.snea kDown Presiona intro hero.snea kLeft Pre…" at bounding box center [354, 142] width 138 height 53
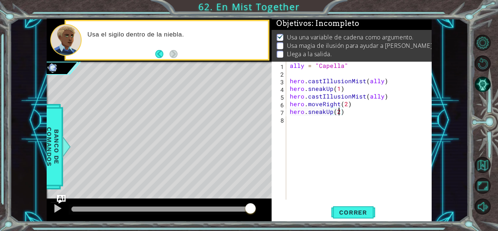
scroll to position [0, 3]
click at [358, 213] on span "Correr" at bounding box center [353, 212] width 43 height 7
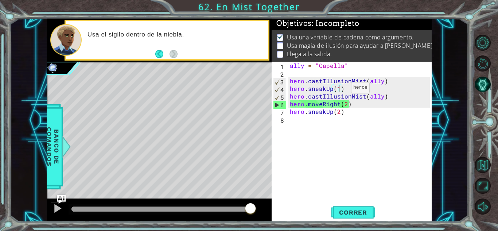
click at [339, 89] on div "ally = "Capella" hero . castIllusionMist ( ally ) hero . sneakUp ( 1 ) hero . c…" at bounding box center [361, 138] width 145 height 153
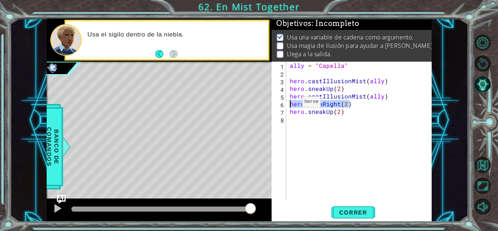
drag, startPoint x: 351, startPoint y: 105, endPoint x: 290, endPoint y: 104, distance: 60.6
click at [290, 104] on div "ally = "Capella" hero . castIllusionMist ( ally ) hero . sneakUp ( 2 ) hero . c…" at bounding box center [361, 138] width 145 height 153
type textarea "hero.moveRight(2)"
click at [331, 111] on div "ally = "Capella" hero . castIllusionMist ( ally ) hero . sneakUp ( 2 ) hero . c…" at bounding box center [361, 138] width 145 height 153
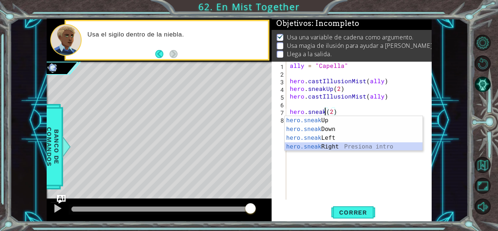
click at [331, 148] on div "hero.sneak Up Presiona intro hero.sneak Down Presiona intro hero.sneak Left Pre…" at bounding box center [354, 142] width 138 height 53
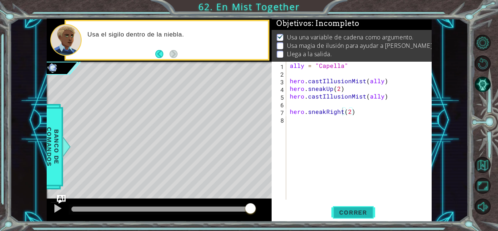
click at [361, 213] on span "Correr" at bounding box center [353, 212] width 43 height 7
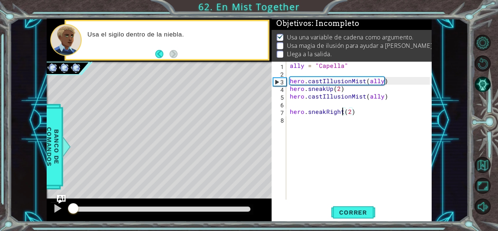
drag, startPoint x: 249, startPoint y: 209, endPoint x: 37, endPoint y: 204, distance: 212.4
click at [37, 204] on div "1 ההההההההההההההההההההההההההההההההההההההההההההההההההההההההההההההההההההההההההההה…" at bounding box center [239, 120] width 459 height 203
drag, startPoint x: 306, startPoint y: 112, endPoint x: 343, endPoint y: 109, distance: 36.6
click at [343, 109] on div "ally = "Capella" hero . castIllusionMist ( ally ) hero . sneakUp ( 2 ) hero . c…" at bounding box center [361, 138] width 145 height 153
drag, startPoint x: 307, startPoint y: 89, endPoint x: 346, endPoint y: 86, distance: 38.8
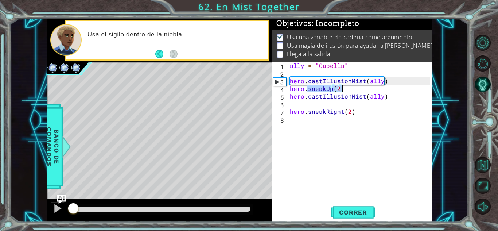
click at [346, 86] on div "ally = "Capella" hero . castIllusionMist ( ally ) hero . sneakUp ( 2 ) hero . c…" at bounding box center [361, 138] width 145 height 153
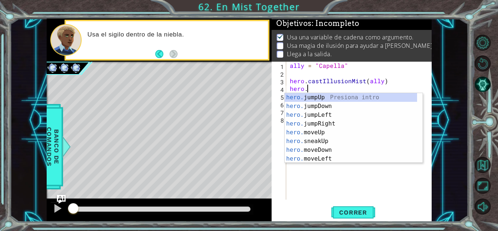
paste textarea "sneakRight"
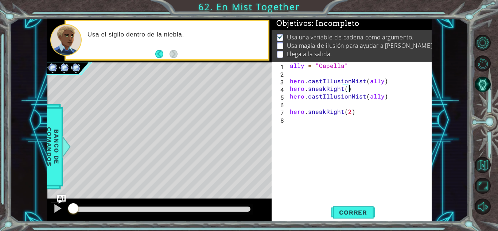
scroll to position [0, 3]
click at [345, 91] on div "ally = "Capella" hero . castIllusionMist ( ally ) hero . sneakRight ( ) hero . …" at bounding box center [361, 138] width 145 height 153
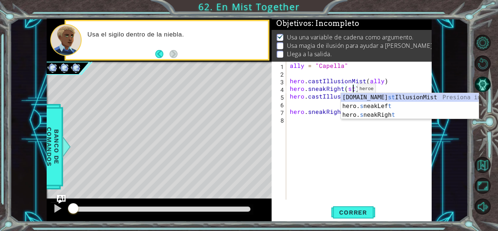
scroll to position [0, 4]
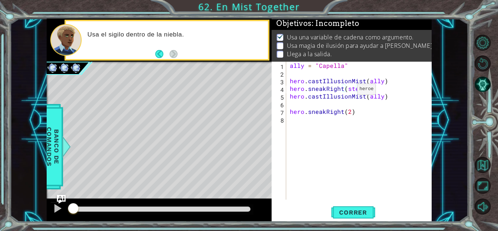
type textarea "hero.sneakRight(steps)"
click at [293, 70] on div "ally = "Capella" hero . castIllusionMist ( ally ) hero . sneakRight ( steps ) h…" at bounding box center [361, 138] width 145 height 153
drag, startPoint x: 289, startPoint y: 112, endPoint x: 355, endPoint y: 110, distance: 65.7
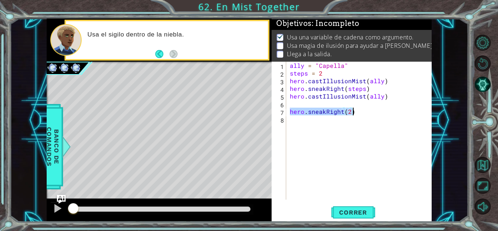
click at [355, 110] on div "ally = "Capella" steps = 2 hero . castIllusionMist ( ally ) hero . sneakRight (…" at bounding box center [361, 138] width 145 height 153
type textarea "hero.sneakRight(2)"
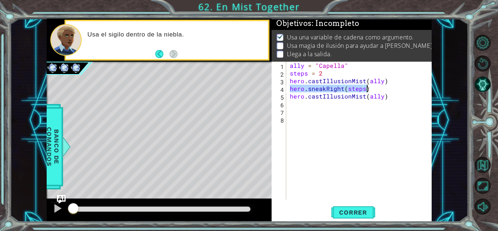
drag, startPoint x: 289, startPoint y: 88, endPoint x: 386, endPoint y: 89, distance: 96.7
click at [386, 89] on div "ally = "Capella" steps = 2 hero . castIllusionMist ( ally ) hero . sneakRight (…" at bounding box center [361, 138] width 145 height 153
type textarea "hero.sneakRight(steps)"
click at [329, 105] on div "ally = "Capella" steps = 2 hero . castIllusionMist ( ally ) hero . sneakRight (…" at bounding box center [361, 138] width 145 height 153
paste textarea "hero.sneakRight(steps)"
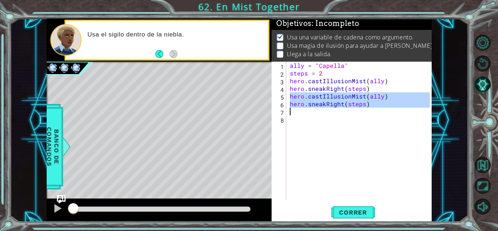
drag, startPoint x: 289, startPoint y: 95, endPoint x: 378, endPoint y: 110, distance: 89.7
click at [378, 110] on div "ally = "Capella" steps = 2 hero . castIllusionMist ( ally ) hero . sneakRight (…" at bounding box center [361, 138] width 145 height 153
type textarea "hero.sneakRight(steps)"
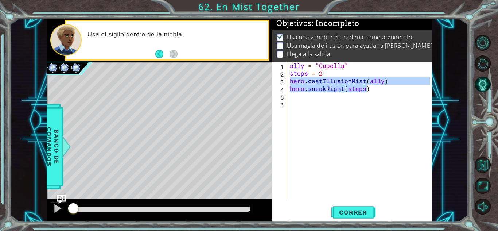
drag, startPoint x: 290, startPoint y: 81, endPoint x: 378, endPoint y: 90, distance: 88.1
click at [378, 90] on div "ally = "Capella" steps = 2 hero . castIllusionMist ( ally ) hero . sneakRight (…" at bounding box center [361, 138] width 145 height 153
type textarea "hero.castIllusionMist(ally) hero.sneakRight(steps)"
click at [296, 97] on div "ally = "Capella" steps = 2 hero . castIllusionMist ( ally ) hero . sneakRight (…" at bounding box center [361, 138] width 145 height 153
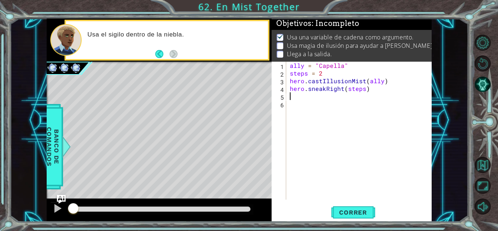
paste textarea "hero.sneakRight(steps)"
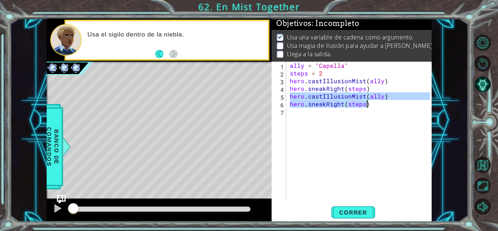
drag, startPoint x: 289, startPoint y: 97, endPoint x: 385, endPoint y: 105, distance: 96.4
click at [385, 105] on div "ally = "Capella" steps = 2 hero . castIllusionMist ( ally ) hero . sneakRight (…" at bounding box center [361, 138] width 145 height 153
type textarea "hero.castIllusionMist(ally) hero.sneakRight(steps)"
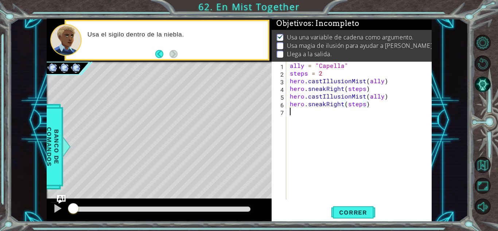
click at [327, 113] on div "ally = "Capella" steps = 2 hero . castIllusionMist ( ally ) hero . sneakRight (…" at bounding box center [361, 138] width 145 height 153
paste textarea "hero.sneakRight(steps)"
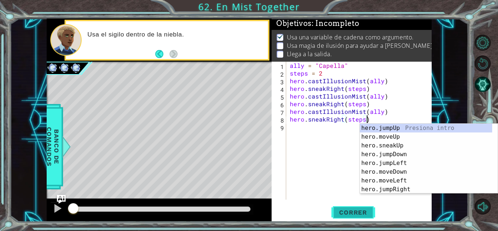
type textarea "hero.sneakRight(steps)"
click at [348, 211] on span "Correr" at bounding box center [353, 212] width 43 height 7
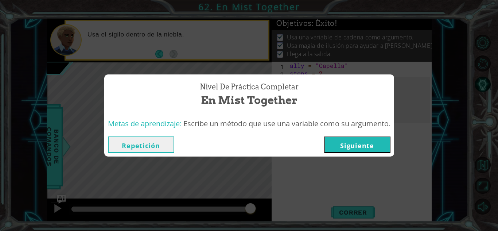
click at [145, 145] on button "Repetición" at bounding box center [141, 144] width 66 height 16
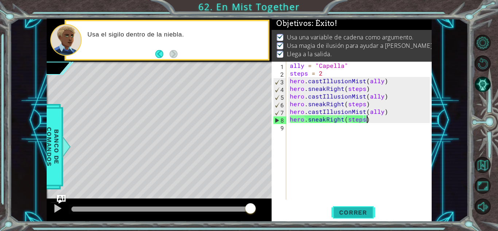
click at [337, 211] on span "Correr" at bounding box center [353, 212] width 43 height 7
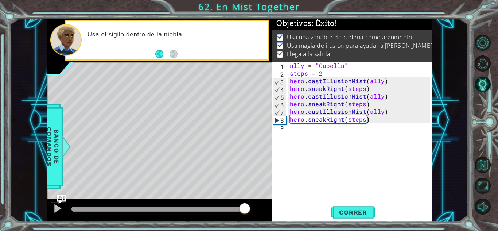
click at [245, 210] on div at bounding box center [161, 209] width 179 height 5
click at [54, 207] on div at bounding box center [57, 208] width 9 height 9
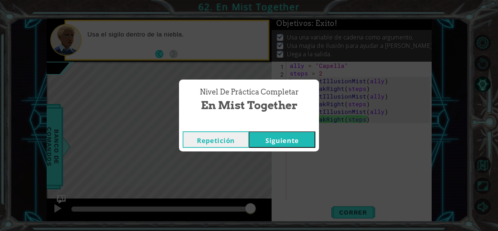
click at [281, 140] on button "Siguiente" at bounding box center [282, 139] width 66 height 16
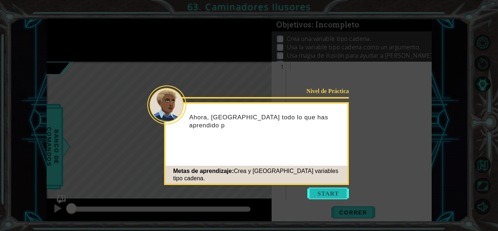
click at [338, 195] on button "Start" at bounding box center [329, 194] width 42 height 12
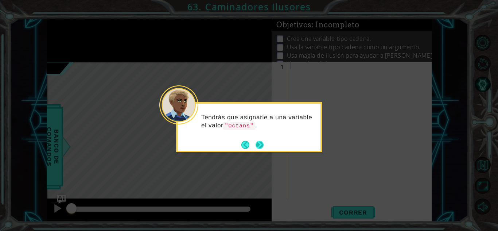
click at [262, 143] on button "Next" at bounding box center [259, 144] width 9 height 9
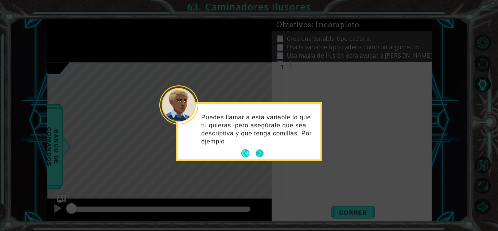
click at [264, 146] on div "Puedes llamar a esta variable lo que tu quieras, pero asegúrate que sea descrip…" at bounding box center [249, 133] width 143 height 53
click at [259, 152] on button "Next" at bounding box center [259, 154] width 8 height 8
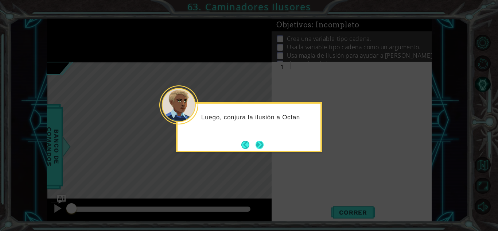
click at [262, 142] on button "Next" at bounding box center [260, 145] width 8 height 8
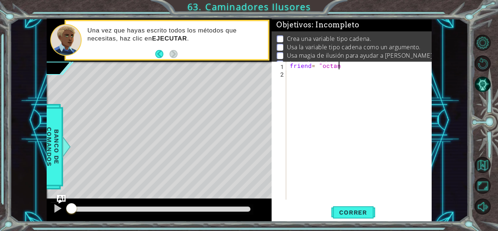
scroll to position [0, 3]
type textarea "friend= "octans""
type textarea "steps = 2"
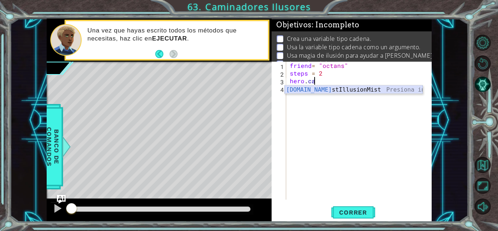
click at [329, 90] on div "[DOMAIN_NAME] stIllusionMist Presiona intro" at bounding box center [354, 98] width 138 height 26
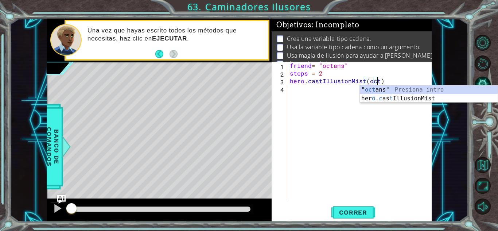
scroll to position [0, 5]
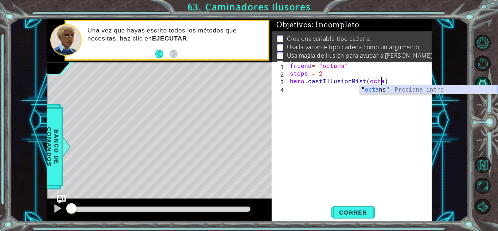
click at [393, 89] on div "" octa ns" Presiona intro" at bounding box center [429, 98] width 138 height 26
type textarea "hero.castIllusionMist("octans)"
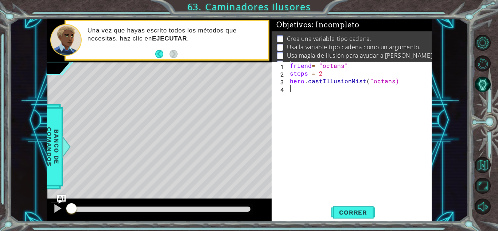
click at [322, 94] on div "friend = "octans" steps = 2 hero . castIllusionMist ( "octans)" at bounding box center [361, 138] width 145 height 153
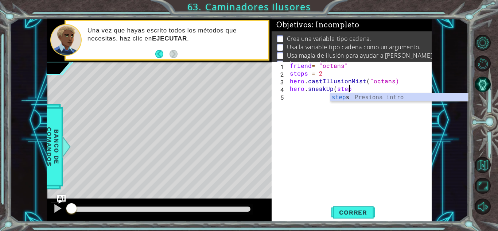
scroll to position [0, 3]
type textarea "hero.sneakUp(steps)"
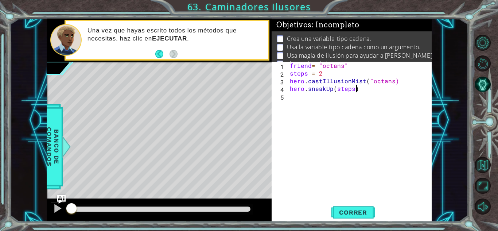
scroll to position [0, 4]
click at [316, 97] on div "friend = "octans" steps = 2 hero . castIllusionMist ( "octans) hero . sneakUp (…" at bounding box center [361, 138] width 145 height 153
click at [355, 214] on span "Correr" at bounding box center [353, 212] width 43 height 7
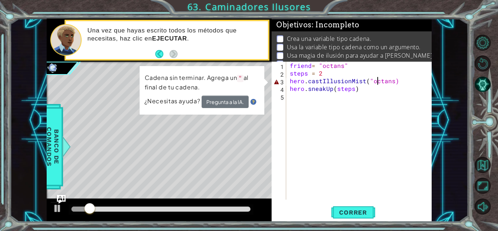
click at [379, 83] on div "friend = "octans" steps = 2 hero . castIllusionMist ( "octans) hero . sneakUp (…" at bounding box center [361, 138] width 145 height 153
click at [224, 106] on button "Pregunta a la IA." at bounding box center [225, 102] width 47 height 12
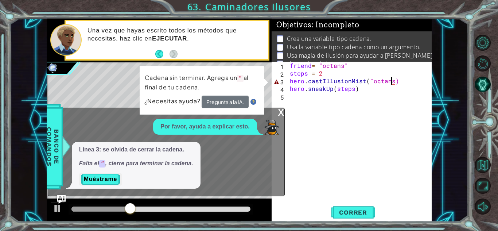
click at [392, 80] on div "friend = "octans" steps = 2 hero . castIllusionMist ( "octans) hero . sneakUp (…" at bounding box center [361, 138] width 145 height 153
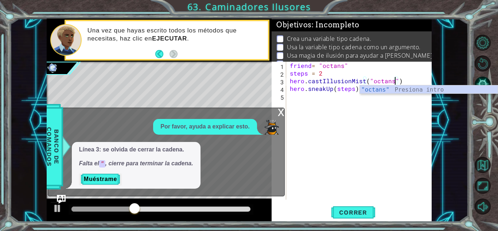
scroll to position [0, 6]
type textarea "hero.castIllusionMist("octans")"
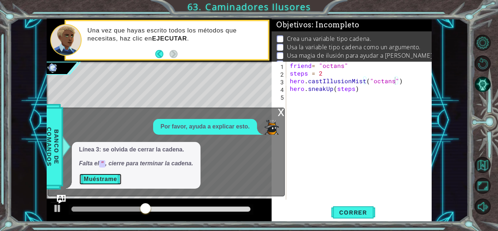
click at [109, 182] on button "Muéstrame" at bounding box center [100, 179] width 43 height 12
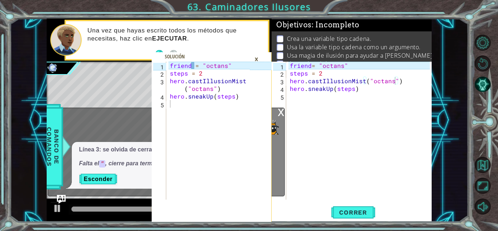
click at [253, 59] on div "×" at bounding box center [256, 59] width 11 height 12
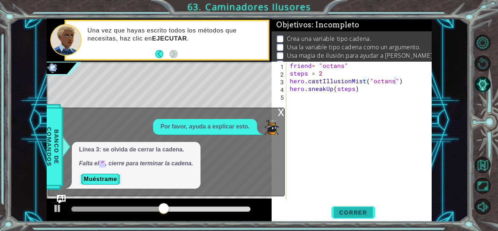
click at [347, 211] on span "Correr" at bounding box center [353, 212] width 43 height 7
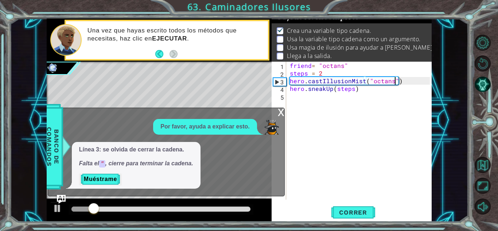
scroll to position [10, 0]
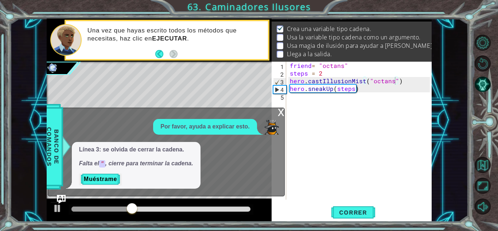
click at [283, 112] on div "x" at bounding box center [281, 111] width 7 height 7
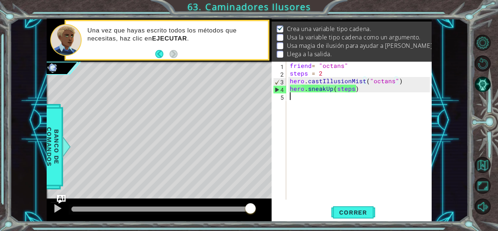
scroll to position [0, 0]
click at [302, 96] on div "friend = "octans" steps = 2 hero . castIllusionMist ( "octans" ) hero . sneakUp…" at bounding box center [361, 138] width 145 height 153
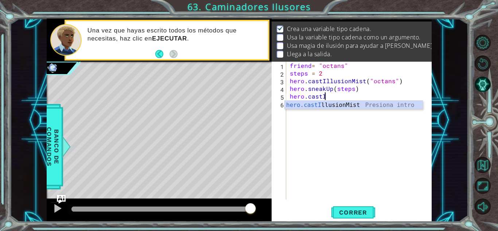
scroll to position [0, 2]
click at [368, 105] on div "hero.castI llusionMist Presiona intro" at bounding box center [354, 114] width 138 height 26
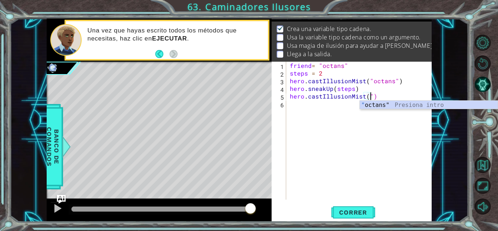
scroll to position [0, 5]
click at [368, 105] on div "" octans" Presiona intro" at bounding box center [429, 114] width 138 height 26
type textarea "hero.castIllusionMist("octans")"
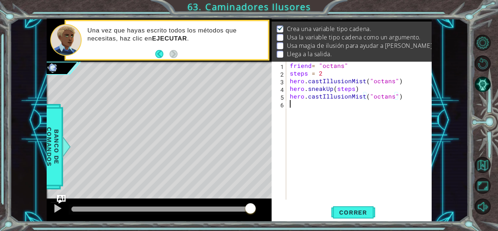
click at [333, 104] on div "friend = "octans" steps = 2 hero . castIllusionMist ( "octans" ) hero . sneakUp…" at bounding box center [361, 138] width 145 height 153
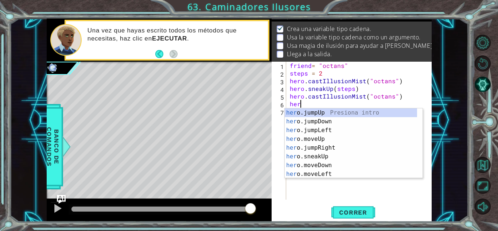
scroll to position [0, 0]
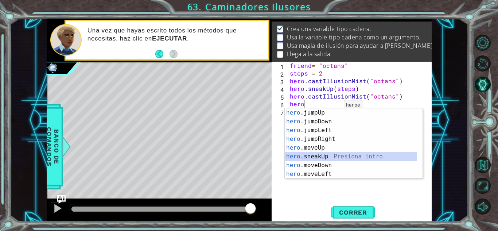
click at [323, 158] on div "hero .jumpUp Presiona intro hero .jumpDown Presiona intro hero .jumpLeft Presio…" at bounding box center [351, 152] width 132 height 88
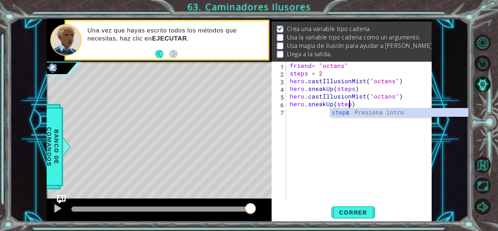
scroll to position [0, 4]
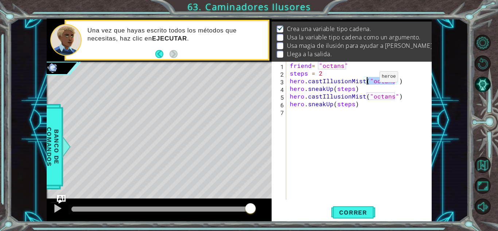
drag, startPoint x: 395, startPoint y: 80, endPoint x: 367, endPoint y: 78, distance: 27.4
click at [367, 78] on div "friend = "octans" steps = 2 hero . castIllusionMist ( "octans" ) hero . sneakUp…" at bounding box center [361, 138] width 145 height 153
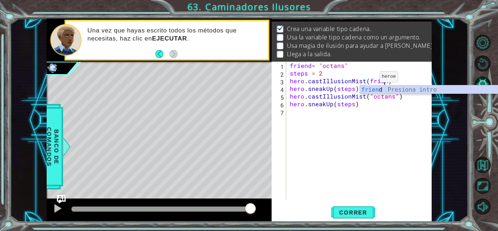
scroll to position [0, 6]
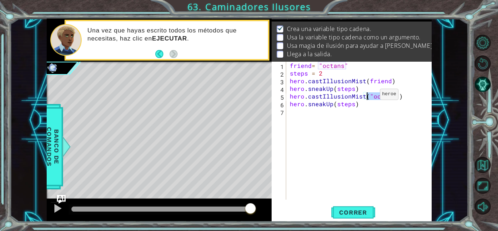
drag, startPoint x: 396, startPoint y: 95, endPoint x: 367, endPoint y: 96, distance: 28.8
click at [367, 96] on div "friend = "octans" steps = 2 hero . castIllusionMist ( friend ) hero . sneakUp (…" at bounding box center [361, 138] width 145 height 153
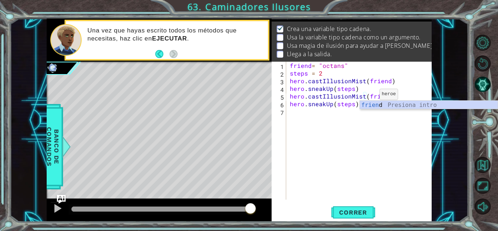
type textarea "hero.castIllusionMist(friend)"
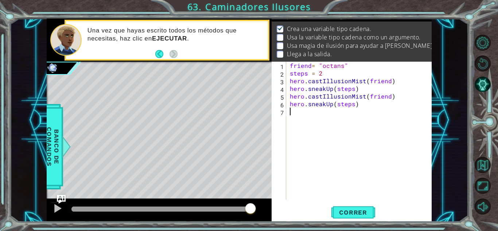
click at [394, 153] on div "friend = "octans" steps = 2 hero . castIllusionMist ( friend ) hero . sneakUp (…" at bounding box center [361, 138] width 145 height 153
click at [351, 211] on span "Correr" at bounding box center [353, 212] width 43 height 7
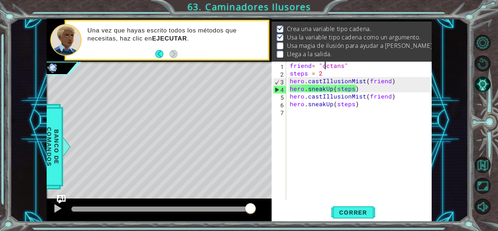
click at [327, 66] on div "friend = "octans" steps = 2 hero . castIllusionMist ( friend ) hero . sneakUp (…" at bounding box center [361, 138] width 145 height 153
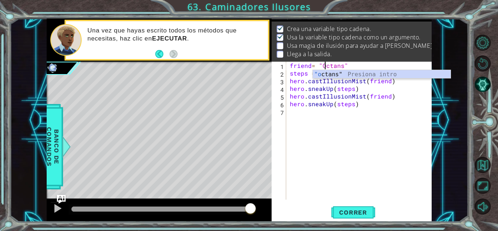
scroll to position [0, 2]
type textarea "friend= "Octans""
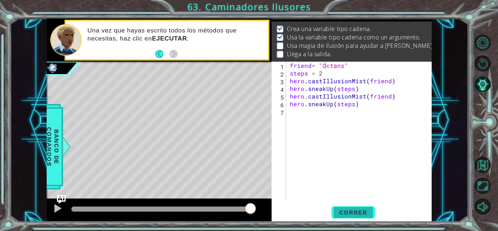
click at [369, 214] on span "Correr" at bounding box center [353, 212] width 43 height 7
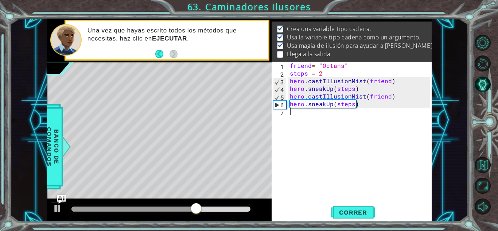
click at [301, 119] on div "friend = "Octans" steps = 2 hero . castIllusionMist ( friend ) hero . sneakUp (…" at bounding box center [361, 138] width 145 height 153
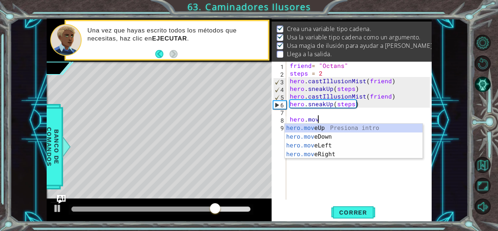
scroll to position [0, 1]
click at [310, 126] on div "hero.move Up Presiona intro hero.move Down Presiona intro hero.move Left Presio…" at bounding box center [354, 150] width 138 height 53
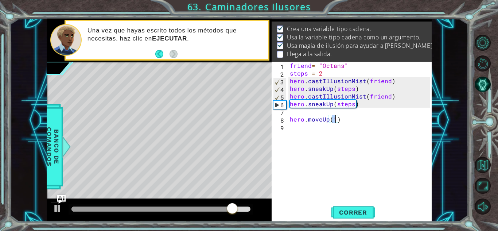
type textarea "hero.moveUp()"
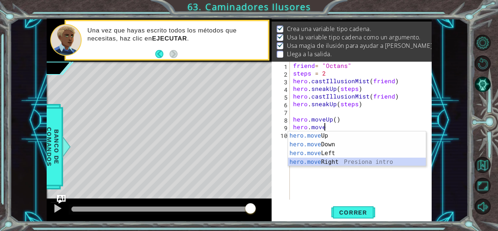
click at [356, 162] on div "hero.move Up Presiona intro hero.move Down Presiona intro hero.move Left Presio…" at bounding box center [357, 157] width 138 height 53
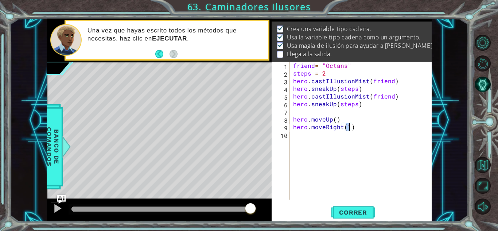
scroll to position [0, 3]
type textarea "hero.moveRight(3)"
click at [362, 214] on span "Correr" at bounding box center [353, 212] width 43 height 7
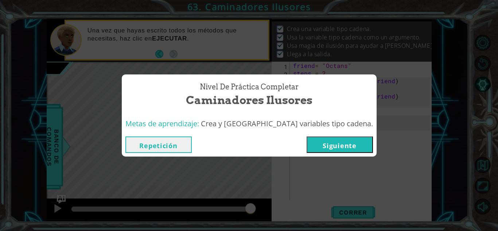
click at [192, 147] on button "Repetición" at bounding box center [159, 144] width 66 height 16
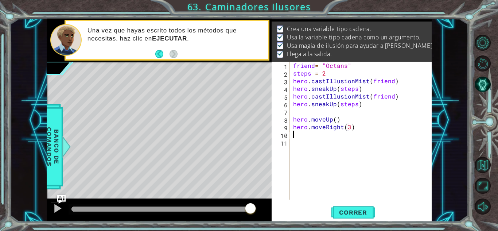
scroll to position [0, 0]
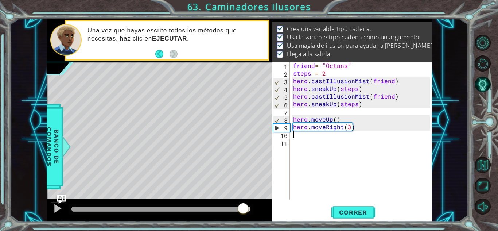
click at [243, 207] on div at bounding box center [158, 209] width 172 height 5
click at [58, 209] on div at bounding box center [57, 208] width 9 height 9
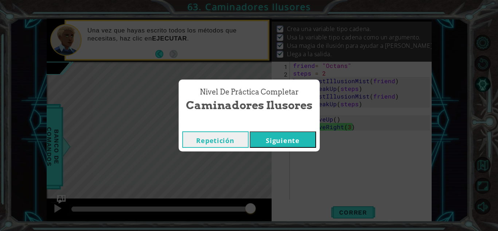
click at [278, 135] on button "Siguiente" at bounding box center [283, 139] width 66 height 16
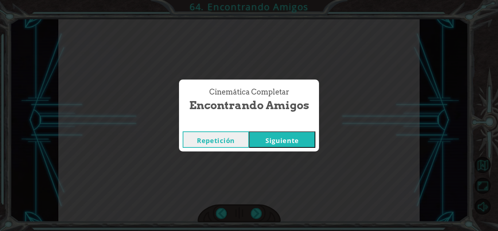
click at [287, 141] on button "Siguiente" at bounding box center [282, 139] width 66 height 16
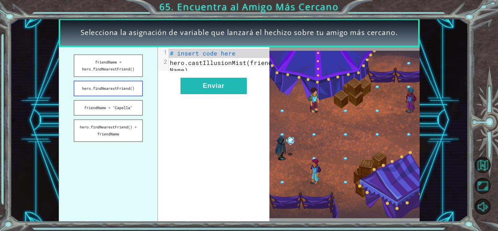
click at [119, 88] on button "hero.findNearestFriend()" at bounding box center [108, 89] width 69 height 16
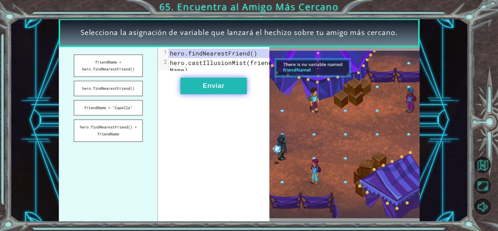
click at [197, 92] on button "Enviar" at bounding box center [214, 86] width 66 height 16
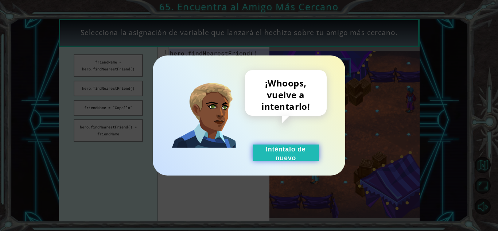
click at [266, 152] on button "Inténtalo de nuevo" at bounding box center [286, 152] width 66 height 16
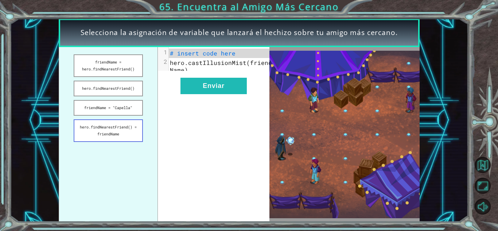
click at [116, 135] on button "hero.findNearestFriend() = friendName" at bounding box center [108, 130] width 69 height 23
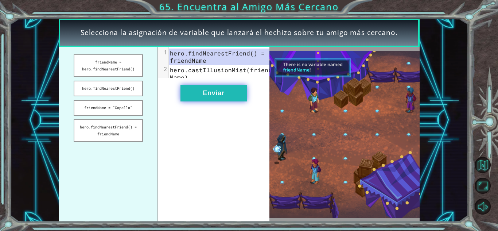
click at [208, 97] on button "Enviar" at bounding box center [214, 93] width 66 height 16
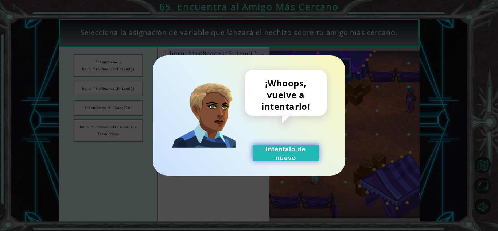
click at [294, 151] on button "Inténtalo de nuevo" at bounding box center [286, 152] width 66 height 16
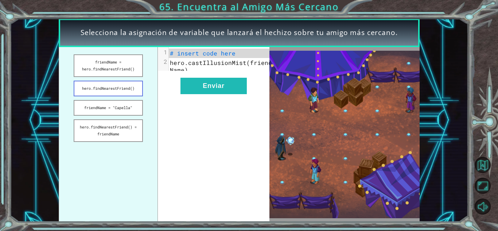
click at [90, 88] on button "hero.findNearestFriend()" at bounding box center [108, 89] width 69 height 16
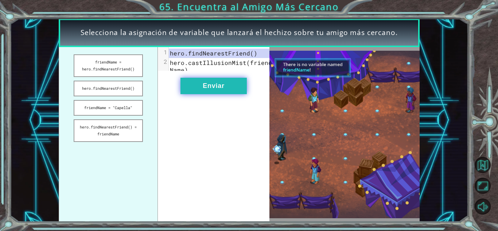
click at [203, 93] on button "Enviar" at bounding box center [214, 86] width 66 height 16
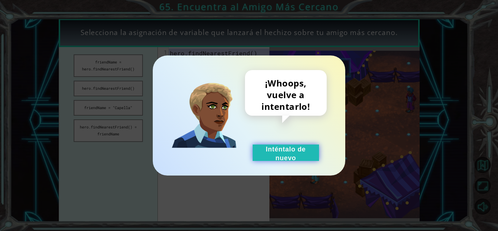
click at [301, 156] on button "Inténtalo de nuevo" at bounding box center [286, 152] width 66 height 16
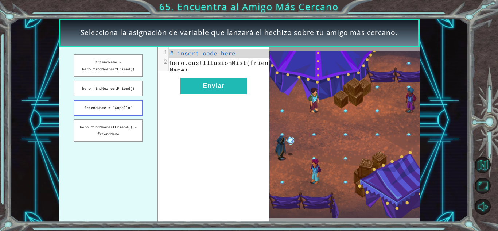
click at [113, 111] on button "friendName = "Capella"" at bounding box center [108, 108] width 69 height 16
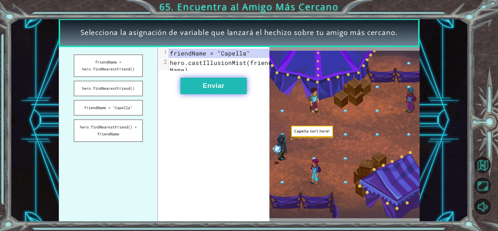
click at [206, 94] on button "Enviar" at bounding box center [214, 86] width 66 height 16
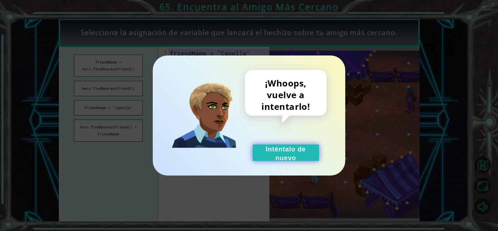
click at [276, 153] on button "Inténtalo de nuevo" at bounding box center [286, 152] width 66 height 16
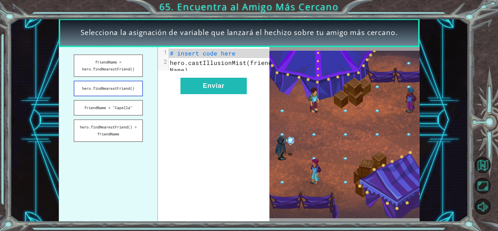
click at [112, 89] on button "hero.findNearestFriend()" at bounding box center [108, 89] width 69 height 16
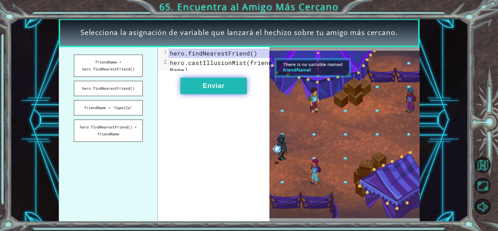
click at [210, 92] on button "Enviar" at bounding box center [214, 86] width 66 height 16
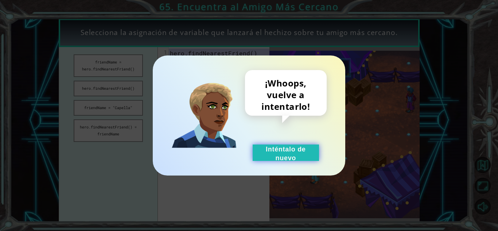
click at [266, 147] on button "Inténtalo de nuevo" at bounding box center [286, 152] width 66 height 16
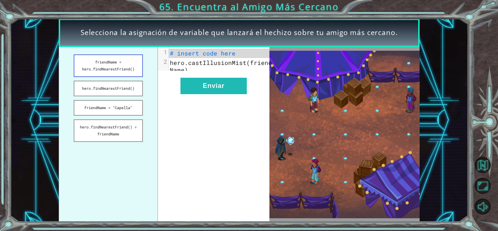
click at [119, 69] on button "friendName = hero.findNearestFriend()" at bounding box center [108, 65] width 69 height 23
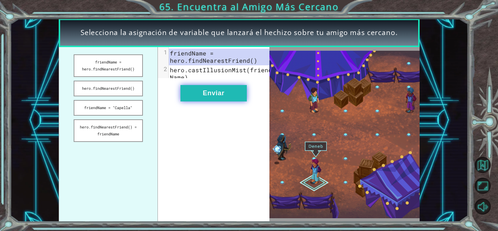
click at [202, 93] on button "Enviar" at bounding box center [214, 93] width 66 height 16
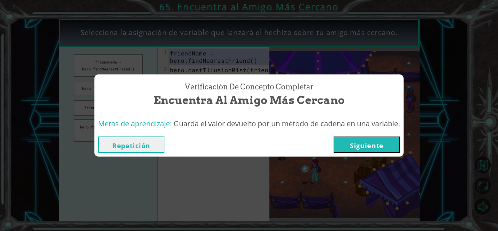
click at [342, 140] on button "Siguiente" at bounding box center [367, 144] width 66 height 16
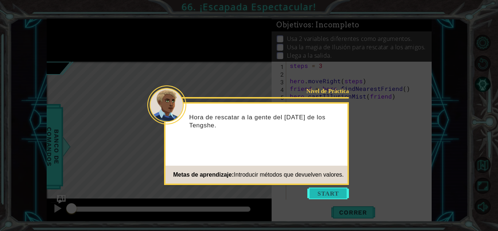
click at [340, 190] on button "Start" at bounding box center [329, 194] width 42 height 12
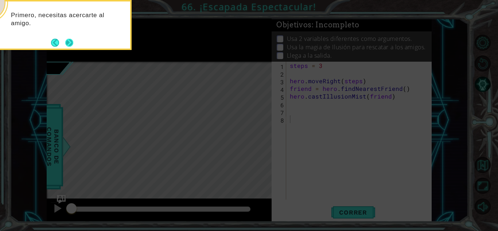
click at [70, 42] on button "Next" at bounding box center [69, 42] width 8 height 8
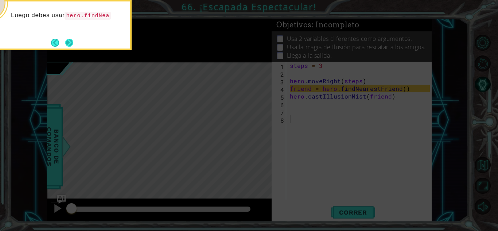
click at [68, 41] on button "Next" at bounding box center [69, 42] width 8 height 8
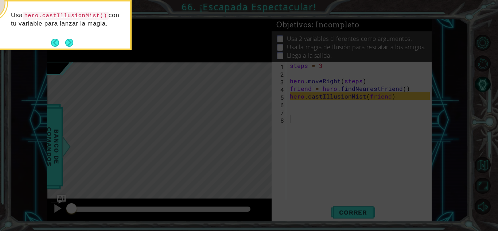
click at [68, 41] on button "Next" at bounding box center [69, 42] width 9 height 9
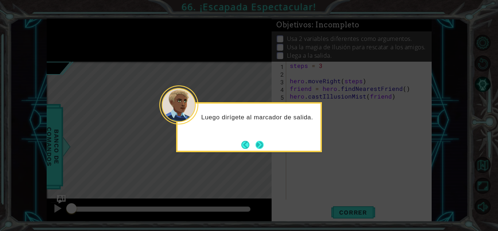
click at [263, 144] on button "Next" at bounding box center [259, 144] width 13 height 13
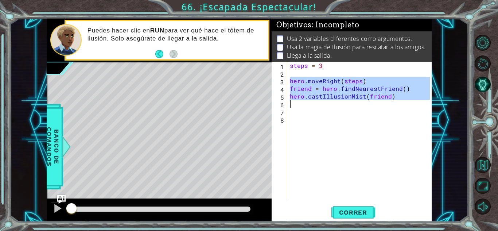
drag, startPoint x: 289, startPoint y: 79, endPoint x: 367, endPoint y: 106, distance: 82.8
click at [367, 106] on div "steps = 3 hero . moveRight ( steps ) friend = hero . findNearestFriend ( ) hero…" at bounding box center [361, 138] width 145 height 153
paste textarea "sneakRight(steps)"
type textarea "hero.sneakRight(steps)"
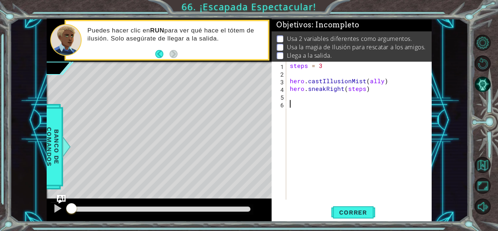
click at [303, 104] on div "steps = 3 hero . castIllusionMist ( ally ) hero . sneakRight ( steps )" at bounding box center [361, 138] width 145 height 153
paste textarea "hero.sneakRight(steps)"
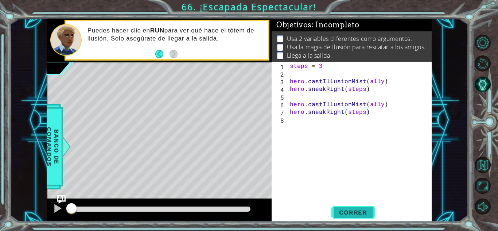
click at [354, 210] on span "Correr" at bounding box center [353, 212] width 43 height 7
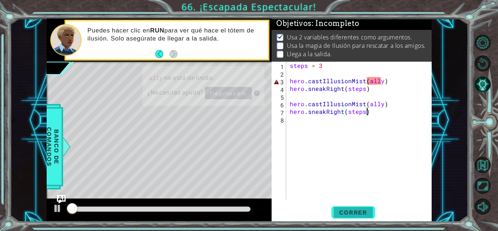
scroll to position [5, 0]
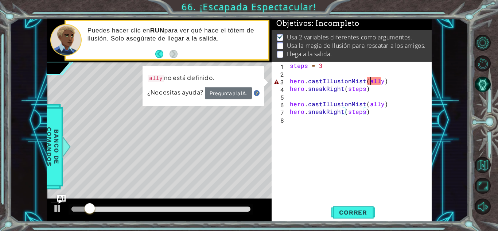
click at [371, 81] on div "steps = 3 hero . castIllusionMist ( ally ) hero . sneakRight ( steps ) hero . c…" at bounding box center [361, 138] width 145 height 153
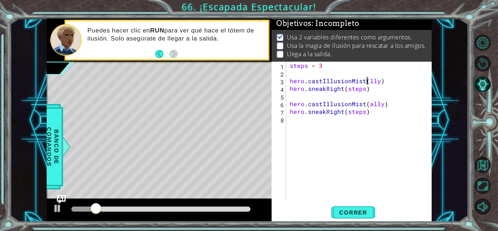
scroll to position [0, 5]
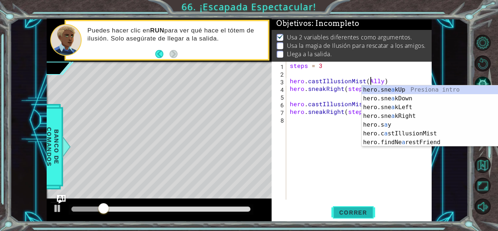
click at [351, 212] on span "Correr" at bounding box center [353, 212] width 43 height 7
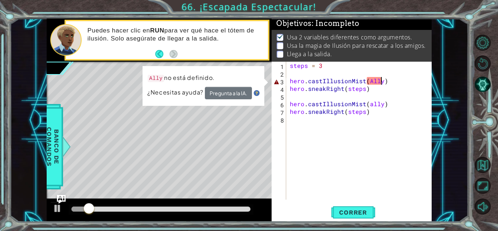
click at [382, 82] on div "steps = 3 hero . castIllusionMist ( Ally ) hero . sneakRight ( steps ) hero . c…" at bounding box center [361, 138] width 145 height 153
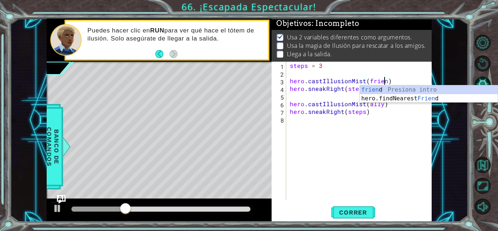
scroll to position [0, 6]
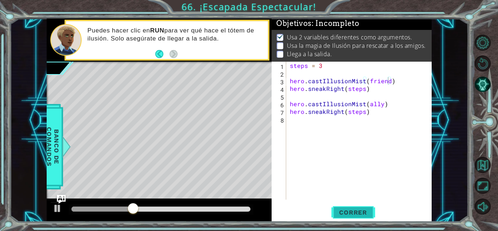
click at [354, 212] on span "Correr" at bounding box center [353, 212] width 43 height 7
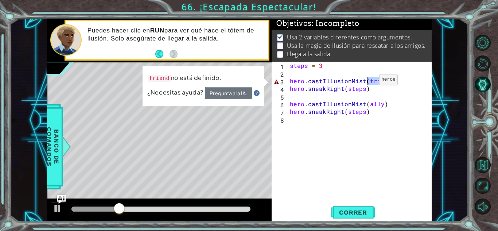
drag, startPoint x: 389, startPoint y: 81, endPoint x: 367, endPoint y: 81, distance: 22.3
click at [367, 81] on div "steps = 3 hero . castIllusionMist ( friend ) hero . sneakRight ( steps ) hero .…" at bounding box center [361, 138] width 145 height 153
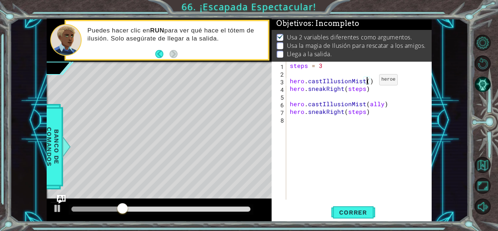
scroll to position [0, 5]
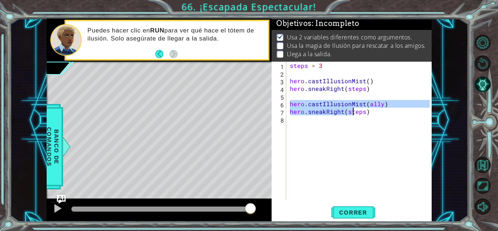
drag, startPoint x: 291, startPoint y: 105, endPoint x: 364, endPoint y: 116, distance: 74.1
click at [364, 116] on div "steps = 3 hero . castIllusionMist ( ) hero . sneakRight ( steps ) hero . castIl…" at bounding box center [361, 138] width 145 height 153
type textarea "hero.sneakRight(steps)"
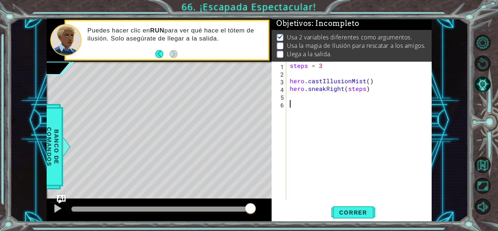
click at [313, 103] on div "steps = 3 hero . castIllusionMist ( ) hero . sneakRight ( steps )" at bounding box center [361, 138] width 145 height 153
click at [299, 99] on div "steps = 3 hero . castIllusionMist ( ) hero . sneakRight ( steps )" at bounding box center [361, 138] width 145 height 153
click at [357, 213] on span "Correr" at bounding box center [353, 212] width 43 height 7
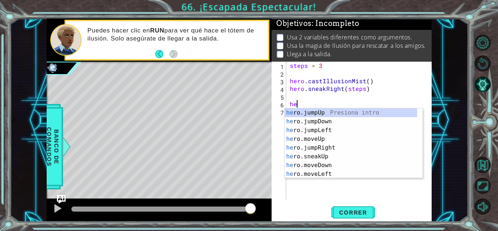
type textarea "h"
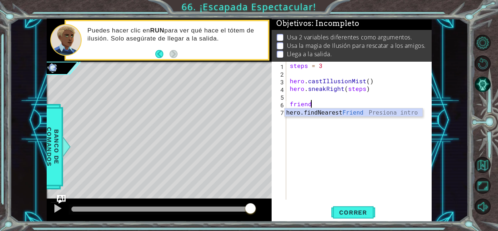
scroll to position [0, 1]
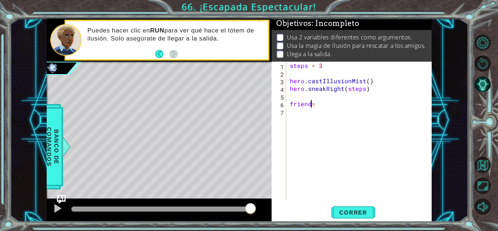
click at [311, 105] on div "steps = 3 hero . castIllusionMist ( ) hero . sneakRight ( steps ) friend =" at bounding box center [361, 138] width 145 height 153
click at [335, 105] on div "steps = 3 hero . castIllusionMist ( ) hero . sneakRight ( steps ) friend =" at bounding box center [361, 138] width 145 height 153
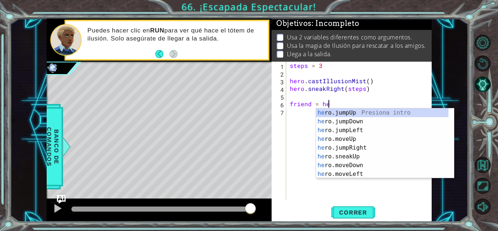
scroll to position [0, 2]
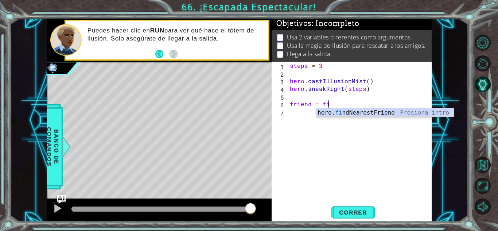
type textarea "friend = fin"
click at [344, 111] on div "hero. fin dNearestFriend Presiona intro" at bounding box center [385, 121] width 138 height 26
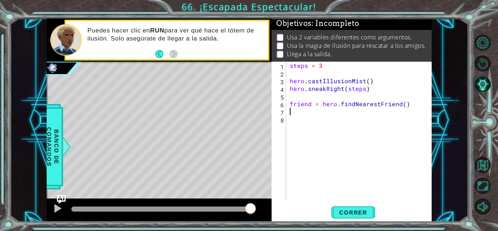
click at [338, 113] on div "steps = 3 hero . castIllusionMist ( ) hero . sneakRight ( steps ) friend = hero…" at bounding box center [361, 138] width 145 height 153
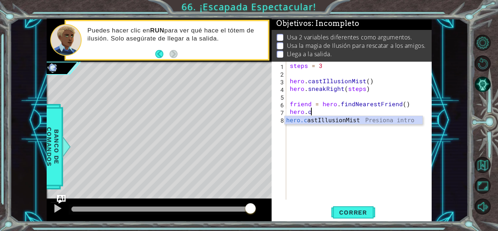
scroll to position [0, 1]
click at [336, 122] on div "[DOMAIN_NAME] stIllusio n Mist Presiona intro" at bounding box center [354, 129] width 138 height 26
type textarea "hero.castIllusionMist(friend)"
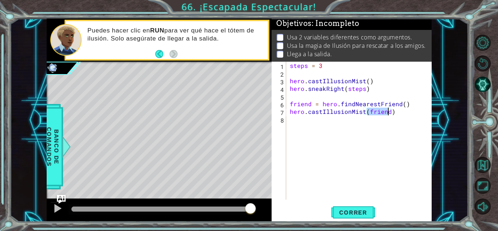
click at [359, 128] on div "steps = 3 hero . castIllusionMist ( ) hero . sneakRight ( steps ) friend = hero…" at bounding box center [361, 138] width 145 height 153
click at [356, 206] on button "Correr" at bounding box center [354, 212] width 44 height 16
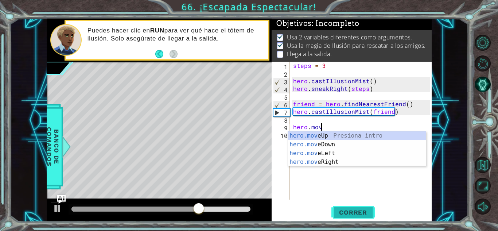
scroll to position [0, 1]
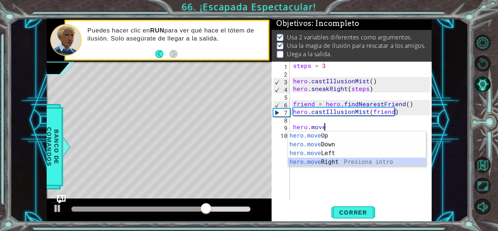
click at [327, 163] on div "hero.move Up Presiona intro hero.move Down Presiona intro hero.move Left Presio…" at bounding box center [357, 157] width 138 height 53
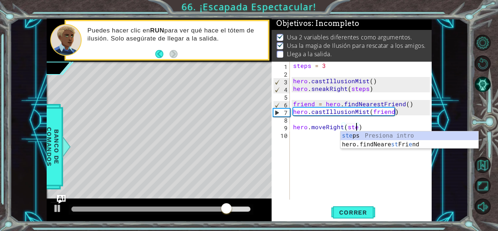
scroll to position [0, 4]
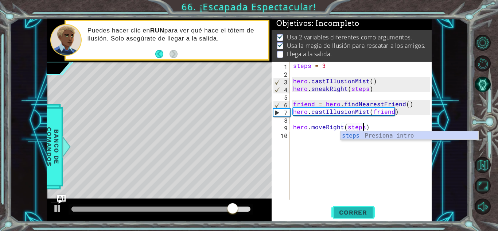
type textarea "hero.moveRight(steps)"
click at [355, 212] on span "Correr" at bounding box center [353, 212] width 43 height 7
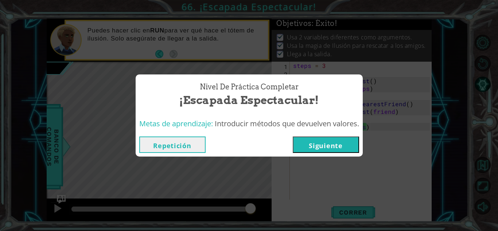
click at [322, 144] on button "Siguiente" at bounding box center [326, 144] width 66 height 16
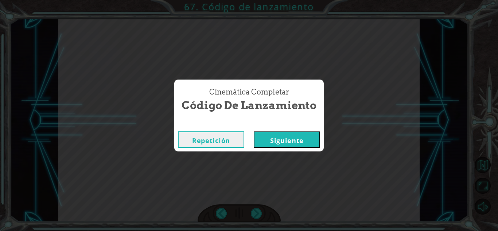
click at [265, 142] on button "Siguiente" at bounding box center [287, 139] width 66 height 16
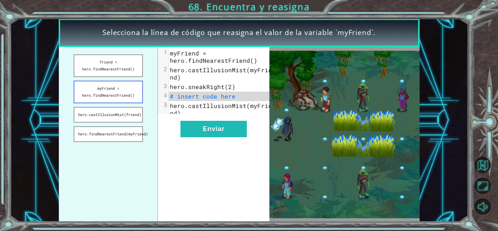
click at [109, 84] on button "myFriend = hero.findNearestFriend()" at bounding box center [108, 92] width 69 height 23
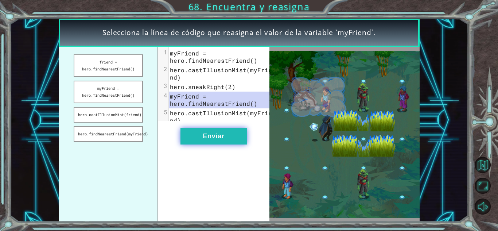
click at [200, 142] on button "Enviar" at bounding box center [214, 136] width 66 height 16
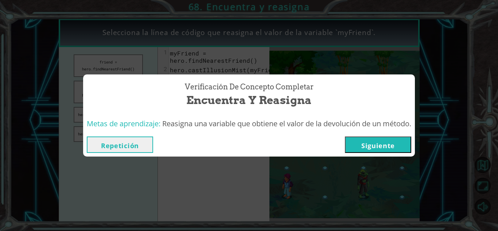
click at [376, 142] on button "Siguiente" at bounding box center [378, 144] width 66 height 16
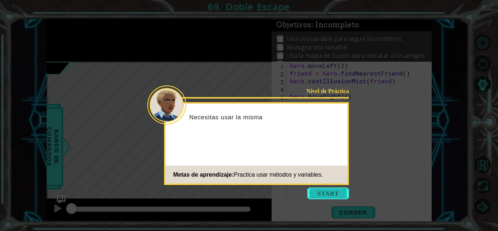
click at [329, 193] on button "Start" at bounding box center [329, 194] width 42 height 12
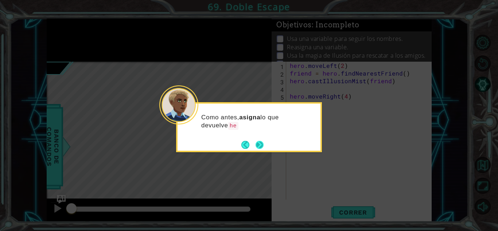
click at [264, 144] on button "Next" at bounding box center [260, 144] width 8 height 8
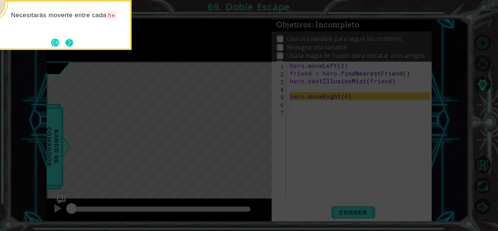
click at [69, 45] on button "Next" at bounding box center [69, 42] width 8 height 8
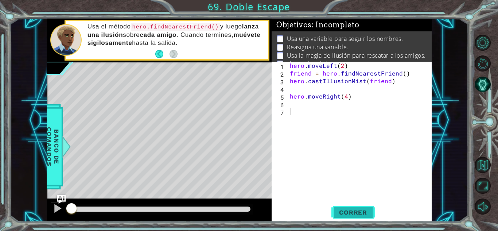
click at [347, 211] on span "Correr" at bounding box center [353, 212] width 43 height 7
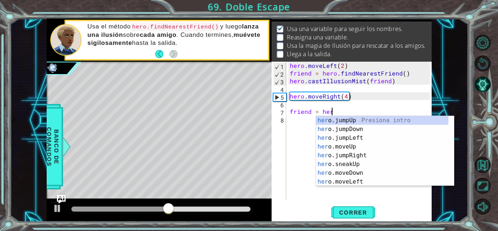
scroll to position [0, 2]
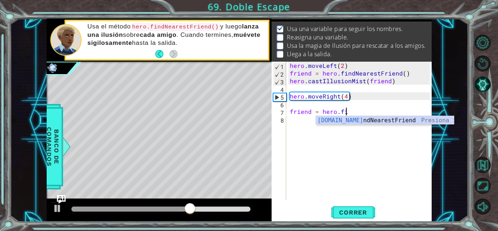
type textarea "friend = hero.fin"
click at [355, 119] on div "hero.fin dNearestFriend Presiona intro" at bounding box center [385, 129] width 138 height 26
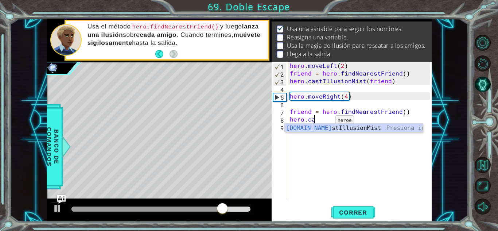
scroll to position [0, 1]
click at [317, 128] on div "[DOMAIN_NAME] stIllusio n Mist Presiona intro" at bounding box center [354, 137] width 138 height 26
type textarea "hero.castIllusionMist(friend)"
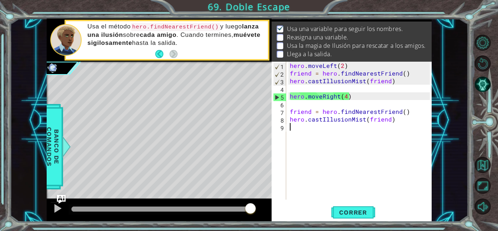
click at [319, 129] on div "hero . moveLeft ( 2 ) friend = hero . findNearestFriend ( ) hero . castIllusion…" at bounding box center [361, 138] width 145 height 153
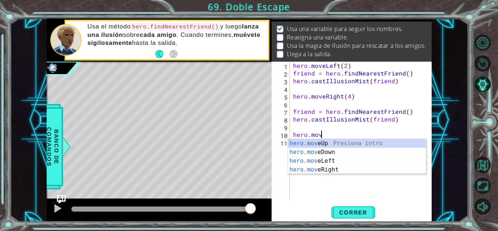
scroll to position [0, 1]
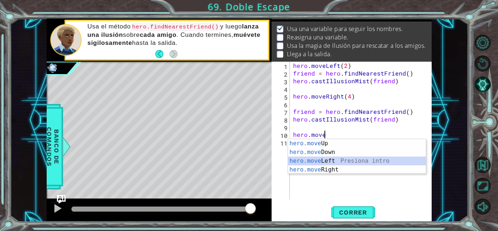
click at [327, 161] on div "hero.move Up Presiona intro hero.move Down Presiona intro hero.move Left Presio…" at bounding box center [357, 165] width 138 height 53
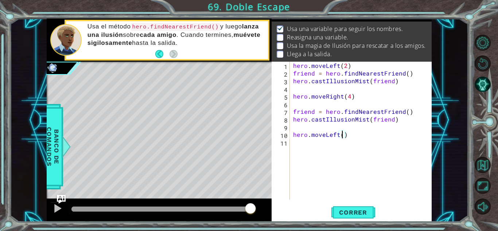
type textarea "hero.moveLeft(2)"
click at [298, 150] on div "hero . moveLeft ( 2 ) friend = hero . findNearestFriend ( ) hero . castIllusion…" at bounding box center [363, 138] width 142 height 153
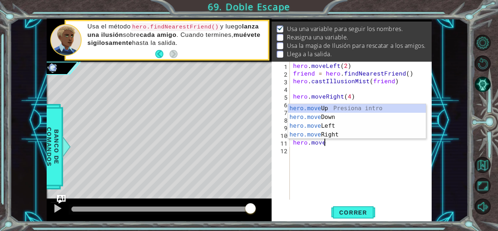
scroll to position [0, 1]
click at [320, 107] on div "hero.move Up Presiona intro hero.move Down Presiona intro hero.move Left Presio…" at bounding box center [357, 130] width 138 height 53
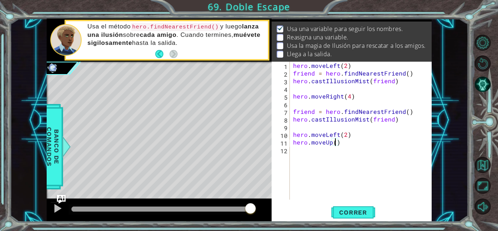
scroll to position [0, 3]
type textarea "hero.moveUp(4)"
click at [349, 209] on span "Correr" at bounding box center [353, 212] width 43 height 7
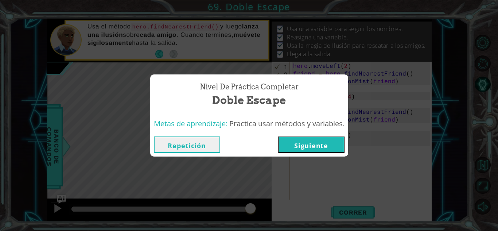
click at [296, 142] on button "Siguiente" at bounding box center [311, 144] width 66 height 16
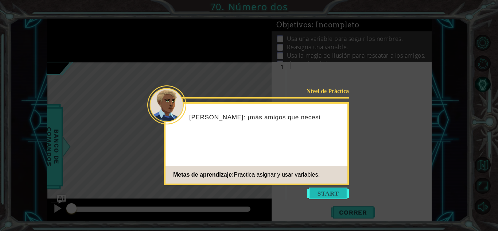
click at [324, 194] on button "Start" at bounding box center [329, 194] width 42 height 12
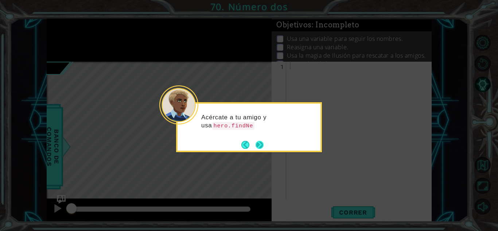
click at [263, 145] on button "Next" at bounding box center [260, 145] width 8 height 8
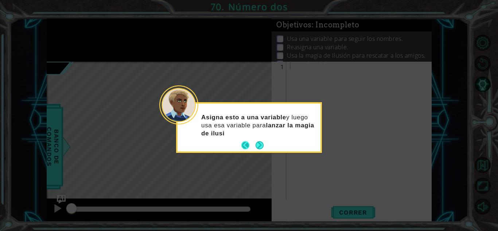
click at [247, 140] on footer at bounding box center [253, 145] width 22 height 11
click at [246, 144] on button "Back" at bounding box center [249, 145] width 14 height 8
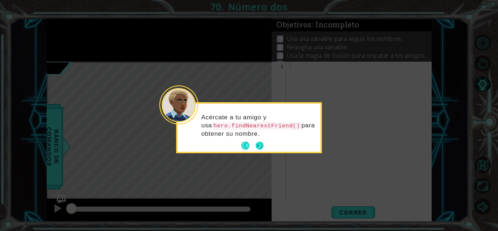
click at [265, 147] on div "Acércate a tu amigo y usa hero.findNearestFriend() para obtener su nombre." at bounding box center [249, 129] width 143 height 45
click at [260, 145] on button "Next" at bounding box center [260, 146] width 8 height 8
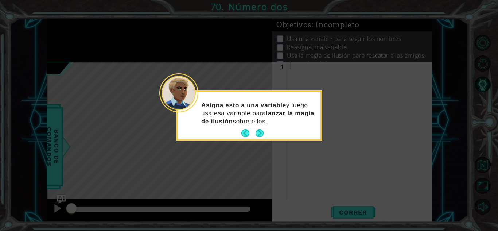
click at [260, 145] on icon at bounding box center [249, 115] width 498 height 231
click at [258, 135] on button "Next" at bounding box center [260, 133] width 8 height 8
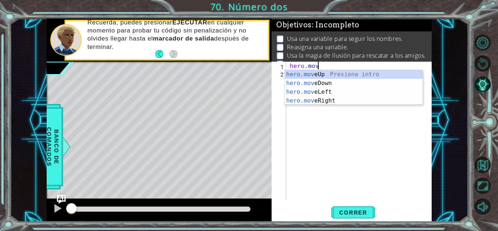
scroll to position [0, 1]
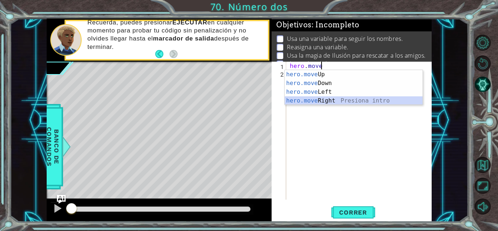
click at [325, 99] on div "hero.move Up Presiona intro hero.move Down Presiona intro hero.move Left Presio…" at bounding box center [354, 96] width 138 height 53
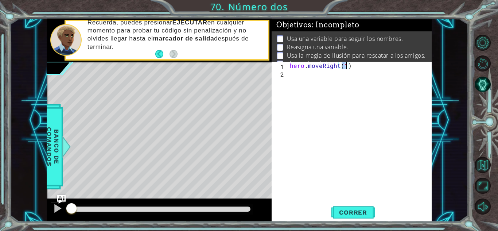
type textarea "hero.moveRight(2)"
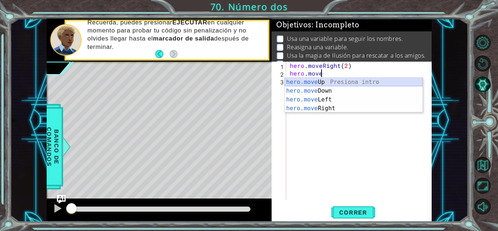
click at [325, 79] on div "hero.move Up Presiona intro hero.move Down Presiona intro hero.move Left Presio…" at bounding box center [354, 104] width 138 height 53
type textarea "hero.moveUp(1)"
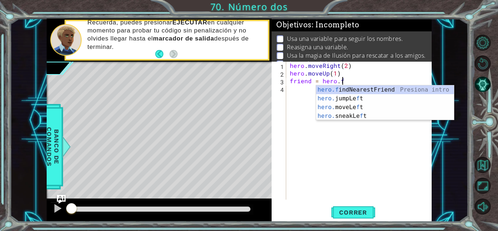
scroll to position [0, 3]
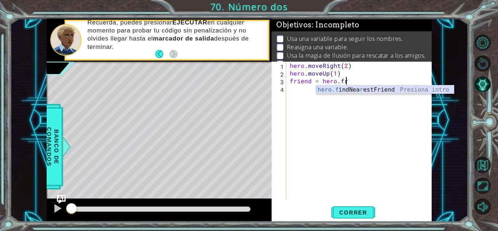
click at [343, 89] on div "hero.f indNea r estFriend Presiona intro" at bounding box center [385, 98] width 138 height 26
type textarea "friend = hero.findNearestFriend()"
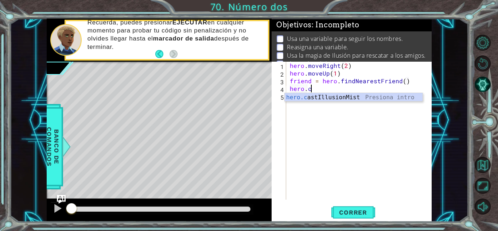
scroll to position [0, 1]
click at [345, 98] on div "[DOMAIN_NAME] stIllusio n Mist Presiona intro" at bounding box center [354, 106] width 138 height 26
type textarea "hero.castIllusionMist(friend)"
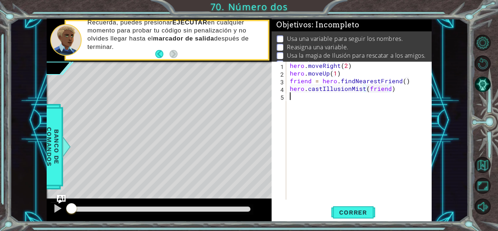
click at [319, 104] on div "hero . moveRight ( 2 ) hero . moveUp ( 1 ) friend = hero . findNearestFriend ( …" at bounding box center [361, 138] width 145 height 153
click at [346, 214] on span "Correr" at bounding box center [353, 212] width 43 height 7
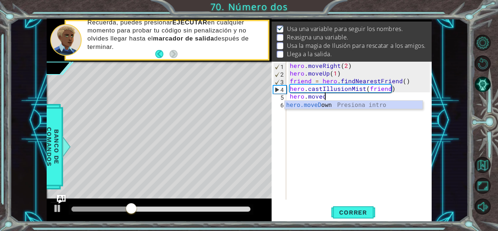
scroll to position [0, 2]
click at [336, 105] on div "hero.moveD own Presiona intro" at bounding box center [354, 114] width 138 height 26
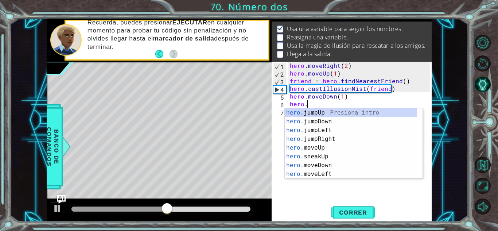
scroll to position [0, 4]
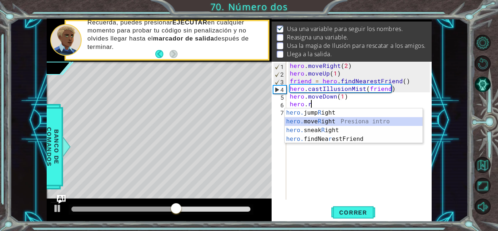
click at [334, 119] on div "hero. jump R ight Presiona intro hero. move R ight Presiona intro hero. sneak R…" at bounding box center [354, 134] width 138 height 53
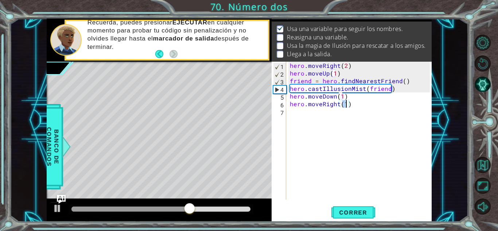
type textarea "hero.moveRight(2)"
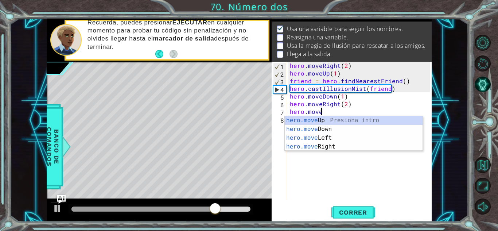
scroll to position [0, 1]
click at [334, 119] on div "hero.move Up Presiona intro hero.move Down Presiona intro hero.move Left Presio…" at bounding box center [354, 142] width 138 height 53
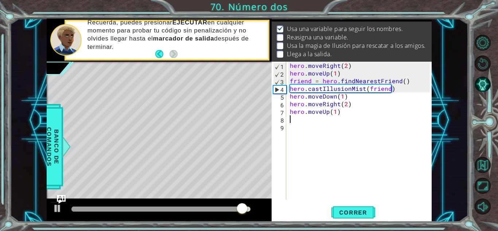
scroll to position [0, 3]
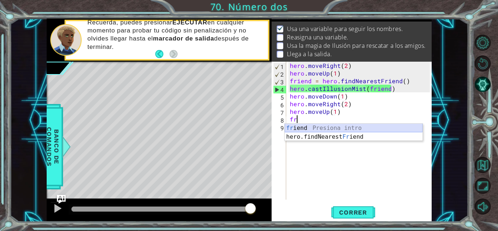
click at [328, 127] on div "fr iend Presiona intro hero.findNearest Fr iend Presiona intro" at bounding box center [354, 141] width 138 height 35
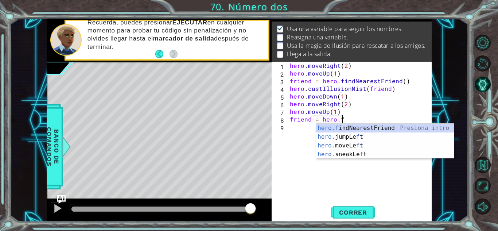
type textarea "friend = [DOMAIN_NAME]"
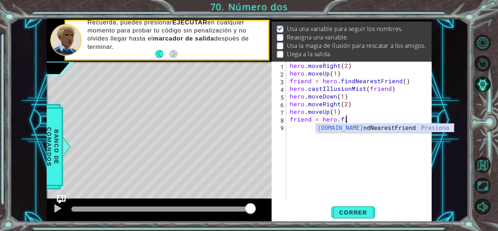
click at [328, 126] on div "[DOMAIN_NAME] ndNearestFriend Presiona intro" at bounding box center [385, 137] width 138 height 26
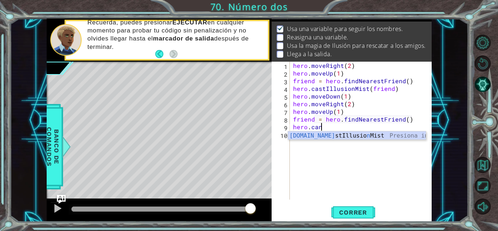
scroll to position [0, 1]
click at [347, 134] on div "[DOMAIN_NAME] stIllusio n Mis t Presiona intro" at bounding box center [357, 144] width 138 height 26
type textarea "hero.castIllusionMist(friend)"
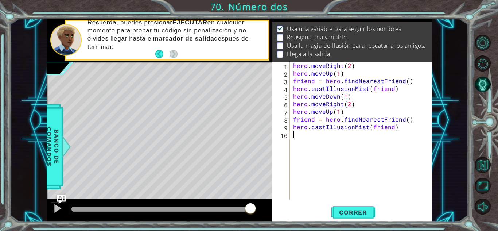
click at [333, 139] on div "hero . moveRight ( 2 ) hero . moveUp ( 1 ) friend = hero . findNearestFriend ( …" at bounding box center [363, 138] width 142 height 153
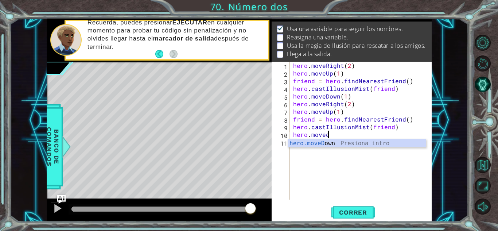
scroll to position [0, 2]
click at [336, 143] on div "hero.moveD own Presiona intro" at bounding box center [357, 152] width 138 height 26
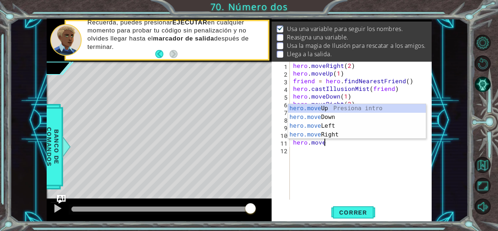
scroll to position [0, 5]
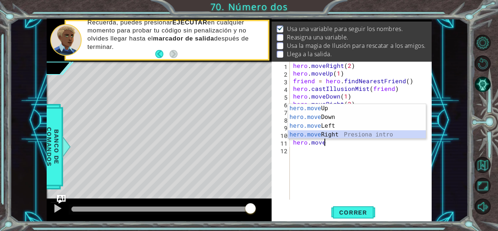
click at [334, 138] on div "hero.move Up Presiona intro hero.move Down Presiona intro hero.move Left Presio…" at bounding box center [357, 130] width 138 height 53
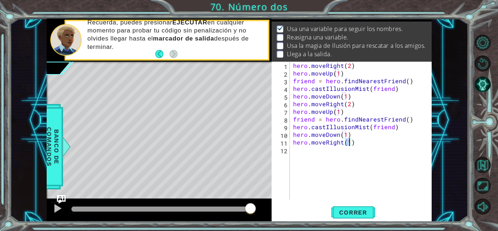
type textarea "hero.moveRight(2)"
click at [354, 215] on span "Correr" at bounding box center [353, 212] width 43 height 7
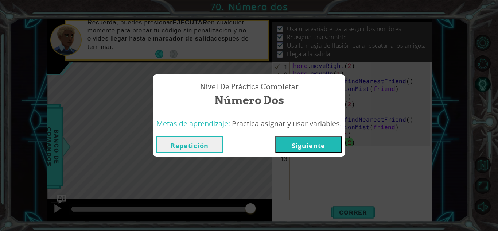
click at [312, 144] on button "Siguiente" at bounding box center [308, 144] width 66 height 16
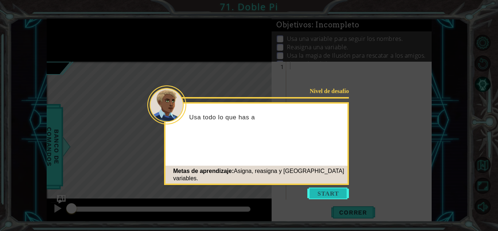
click at [328, 190] on button "Start" at bounding box center [329, 194] width 42 height 12
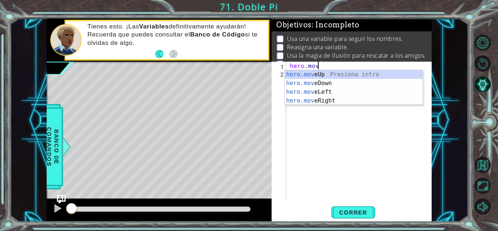
scroll to position [0, 1]
click at [326, 74] on div "hero.move Up Presiona intro hero.move Down Presiona intro hero.move Left Presio…" at bounding box center [354, 96] width 138 height 53
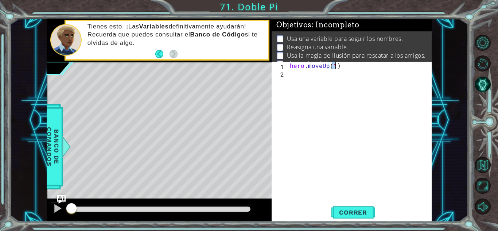
type textarea "hero.moveUp(2)"
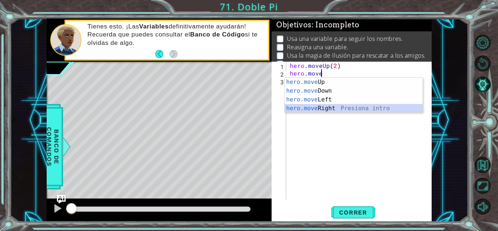
click at [334, 109] on div "hero.move Up Presiona intro hero.move Down Presiona intro hero.move Left Presio…" at bounding box center [354, 104] width 138 height 53
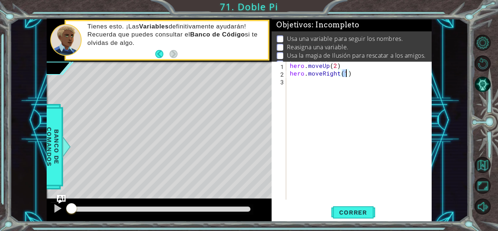
type textarea "hero.moveRight(2)"
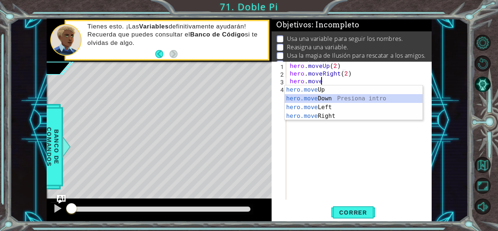
click at [324, 97] on div "hero.move Up Presiona intro hero.move Down Presiona intro hero.move Left Presio…" at bounding box center [354, 111] width 138 height 53
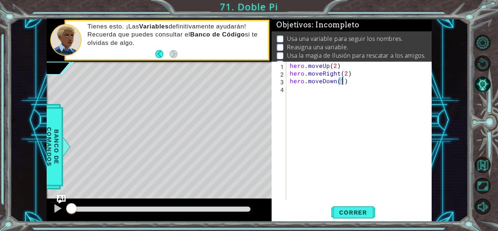
type textarea "hero.moveDown(2)"
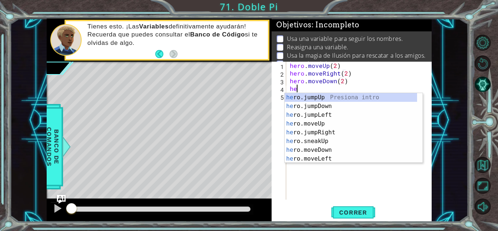
type textarea "h"
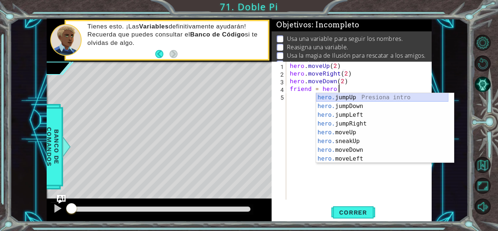
scroll to position [0, 3]
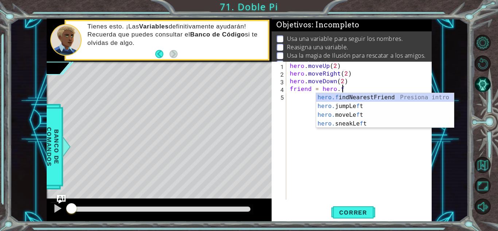
type textarea "friend = [DOMAIN_NAME]"
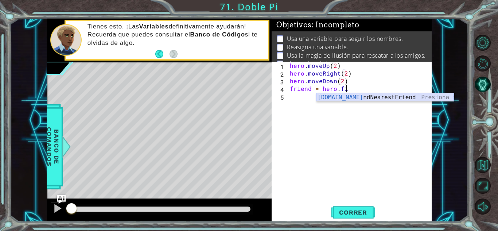
click at [348, 95] on div "[DOMAIN_NAME] ndNearestFriend Presiona intro" at bounding box center [385, 106] width 138 height 26
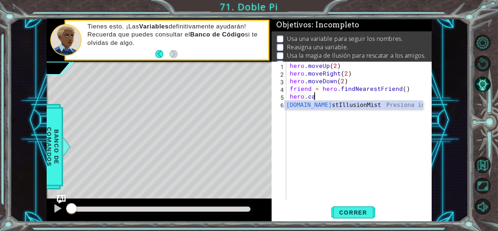
scroll to position [0, 1]
click at [352, 107] on div "[DOMAIN_NAME] stIllusio n Mist Presiona intro" at bounding box center [354, 114] width 138 height 26
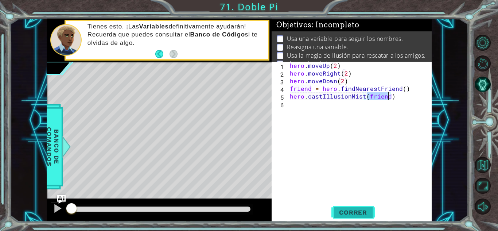
type textarea "hero.castIllusionMist(friend)"
click at [350, 209] on span "Correr" at bounding box center [353, 212] width 43 height 7
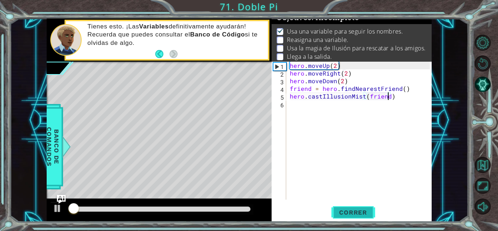
scroll to position [10, 0]
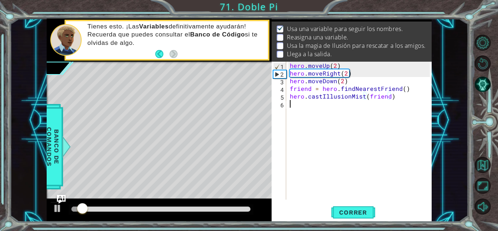
click at [296, 110] on div "hero . moveUp ( 2 ) hero . moveRight ( 2 ) hero . moveDown ( 2 ) friend = hero …" at bounding box center [361, 138] width 145 height 153
type textarea "h"
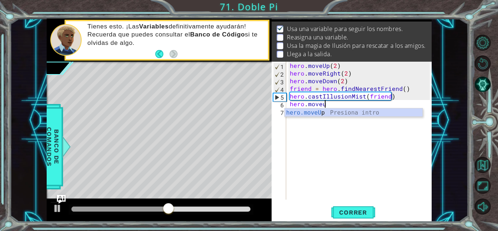
scroll to position [0, 1]
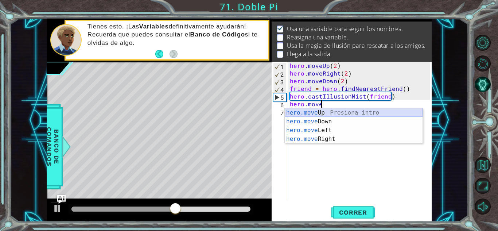
click at [309, 112] on div "hero.move Up Presiona intro hero.move Down Presiona intro hero.move Left Presio…" at bounding box center [354, 134] width 138 height 53
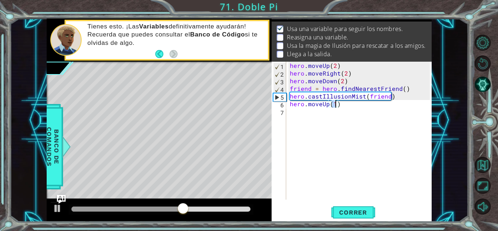
type textarea "hero.moveUp(2)"
click at [336, 103] on div "hero . moveUp ( 2 ) hero . moveRight ( 2 ) hero . moveDown ( 2 ) friend = hero …" at bounding box center [361, 138] width 145 height 153
type textarea "hero.moveUp(3)"
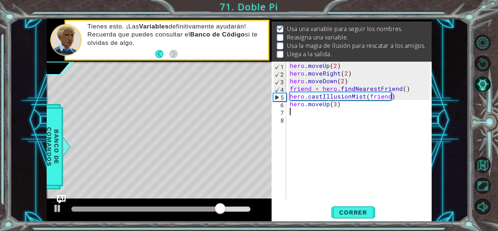
click at [298, 112] on div "hero . moveUp ( 2 ) hero . moveRight ( 2 ) hero . moveDown ( 2 ) friend = hero …" at bounding box center [361, 138] width 145 height 153
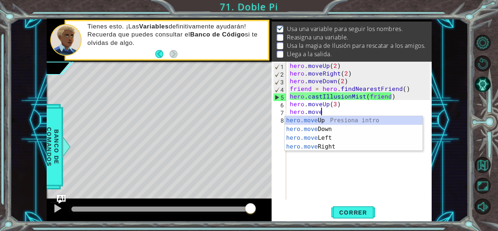
scroll to position [0, 2]
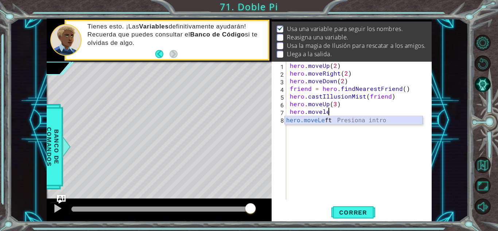
click at [334, 121] on div "hero.moveLe ft Presiona intro" at bounding box center [354, 129] width 138 height 26
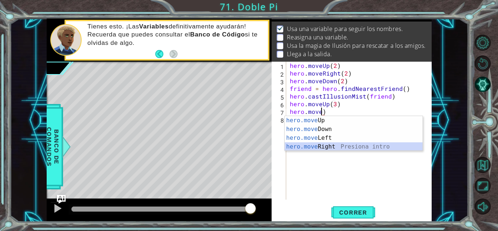
click at [333, 147] on div "hero.move Up Presiona intro hero.move Down Presiona intro hero.move Left Presio…" at bounding box center [354, 142] width 138 height 53
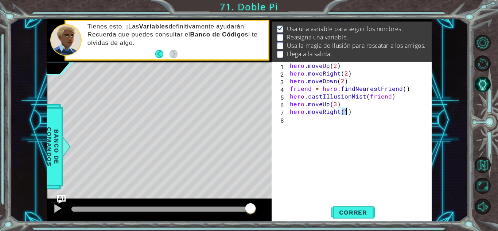
type textarea "hero.moveRight(3)"
click at [292, 123] on div "hero . moveUp ( 2 ) hero . moveRight ( 2 ) hero . moveDown ( 2 ) friend = hero …" at bounding box center [361, 138] width 145 height 153
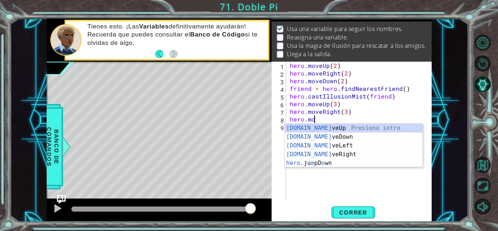
scroll to position [0, 1]
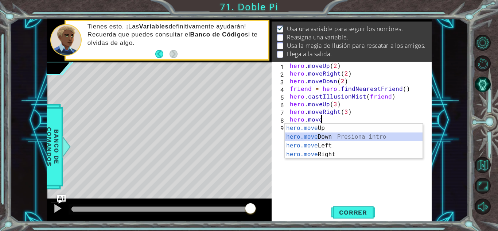
click at [303, 135] on div "hero.move Up Presiona intro hero.move Down Presiona intro hero.move Left Presio…" at bounding box center [354, 150] width 138 height 53
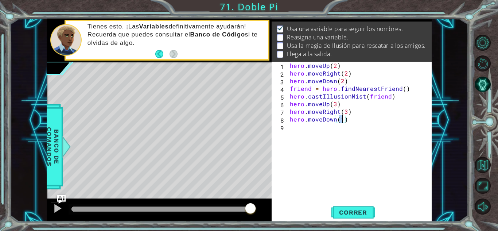
type textarea "hero.moveDown(3)"
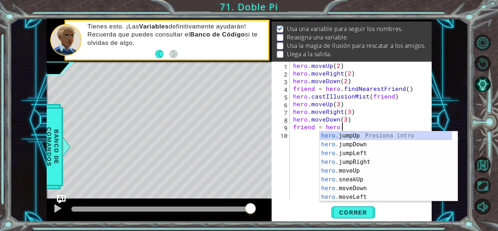
scroll to position [0, 3]
type textarea "friend = hero.f"
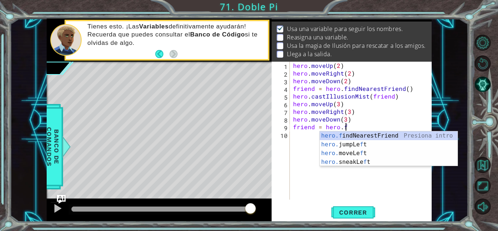
scroll to position [0, 3]
click at [349, 135] on div "hero.f indNearestFriend Presiona intro hero. jumpLe f t Presiona intro hero. mo…" at bounding box center [389, 157] width 138 height 53
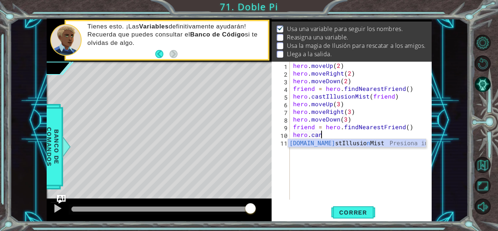
scroll to position [0, 1]
click at [352, 146] on div "[DOMAIN_NAME] stIllusio n Mis t Presiona intro" at bounding box center [357, 152] width 138 height 26
type textarea "hero.castIllusionMist(friend)"
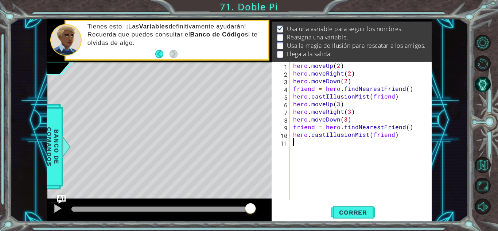
click at [337, 149] on div "hero . moveUp ( 2 ) hero . moveRight ( 2 ) hero . moveDown ( 2 ) friend = hero …" at bounding box center [363, 138] width 142 height 153
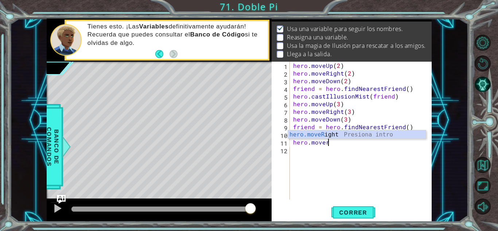
scroll to position [0, 2]
click at [333, 134] on div "hero.moveR ight Presiona intro" at bounding box center [357, 143] width 138 height 26
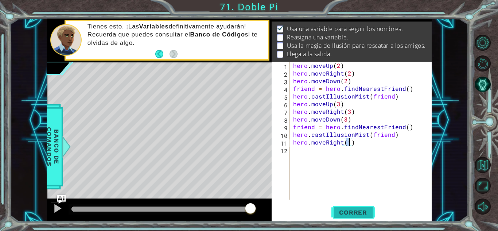
type textarea "hero.moveRight(1)"
click at [365, 205] on button "Correr" at bounding box center [354, 212] width 44 height 16
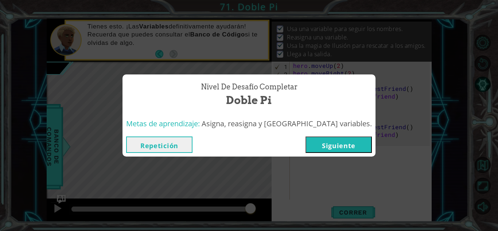
click at [329, 148] on button "Siguiente" at bounding box center [339, 144] width 66 height 16
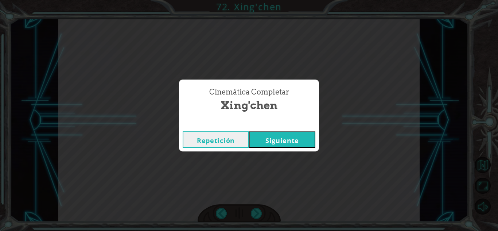
click at [302, 139] on button "Siguiente" at bounding box center [282, 139] width 66 height 16
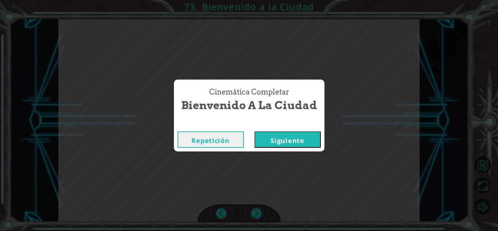
click at [279, 136] on button "Siguiente" at bounding box center [288, 139] width 66 height 16
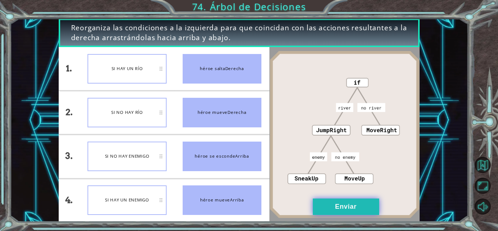
click at [346, 205] on button "Enviar" at bounding box center [346, 206] width 66 height 16
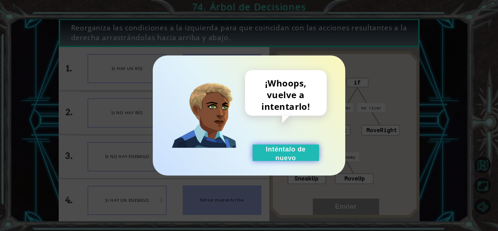
click at [304, 158] on button "Inténtalo de nuevo" at bounding box center [286, 152] width 66 height 16
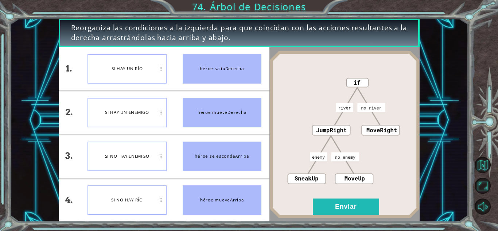
drag, startPoint x: 148, startPoint y: 197, endPoint x: 142, endPoint y: 122, distance: 75.4
drag, startPoint x: 142, startPoint y: 122, endPoint x: 125, endPoint y: 199, distance: 79.5
click at [125, 199] on div "SI NO HAY RÍO" at bounding box center [127, 200] width 79 height 30
drag, startPoint x: 125, startPoint y: 199, endPoint x: 124, endPoint y: 102, distance: 97.4
click at [124, 102] on ul "SI HAY UN RÍO SI HAY UN ENEMIGO SI NO HAY ENEMIGO SI NO HAY RÍO" at bounding box center [127, 134] width 95 height 175
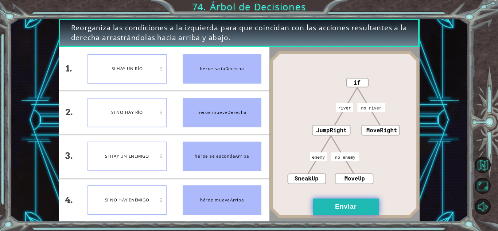
click at [331, 202] on button "Enviar" at bounding box center [346, 206] width 66 height 16
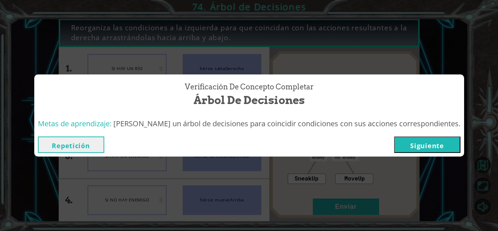
click at [398, 146] on button "Siguiente" at bounding box center [427, 144] width 66 height 16
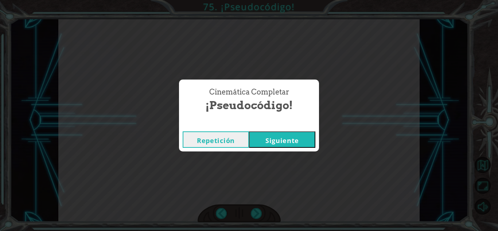
click at [277, 141] on button "Siguiente" at bounding box center [282, 139] width 66 height 16
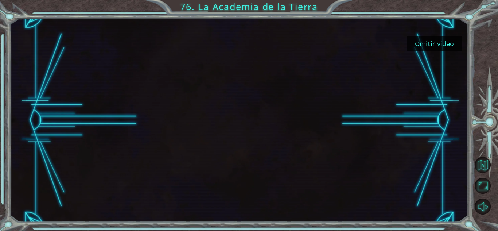
click at [431, 41] on button "Omitir video" at bounding box center [434, 43] width 55 height 14
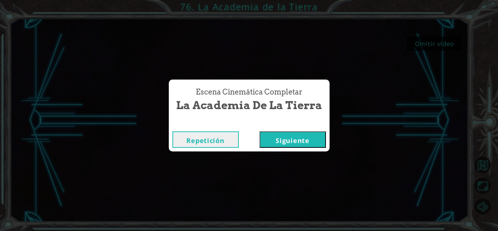
click at [284, 135] on button "Siguiente" at bounding box center [293, 139] width 66 height 16
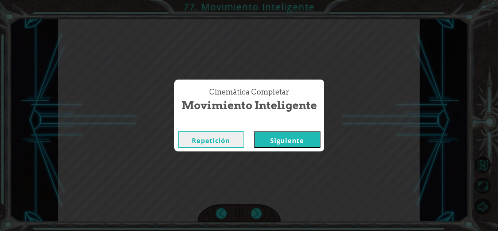
click at [285, 139] on button "Siguiente" at bounding box center [287, 139] width 66 height 16
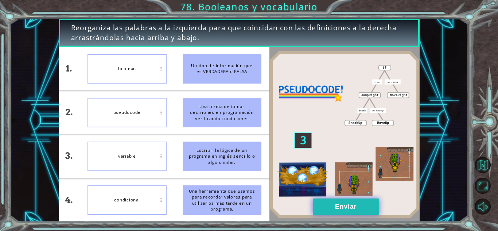
click at [332, 199] on button "Enviar" at bounding box center [346, 206] width 66 height 16
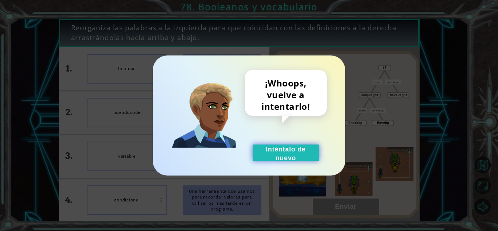
click at [307, 146] on button "Inténtalo de nuevo" at bounding box center [286, 152] width 66 height 16
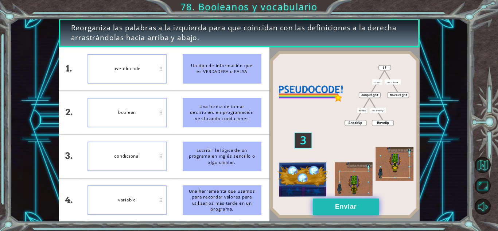
click at [336, 205] on button "Enviar" at bounding box center [346, 206] width 66 height 16
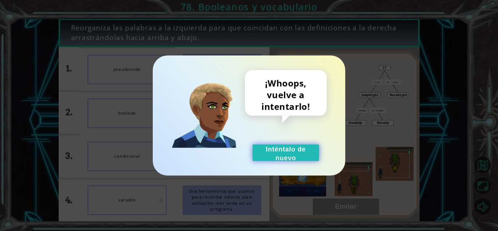
click at [300, 155] on button "Inténtalo de nuevo" at bounding box center [286, 152] width 66 height 16
